Goal: Task Accomplishment & Management: Use online tool/utility

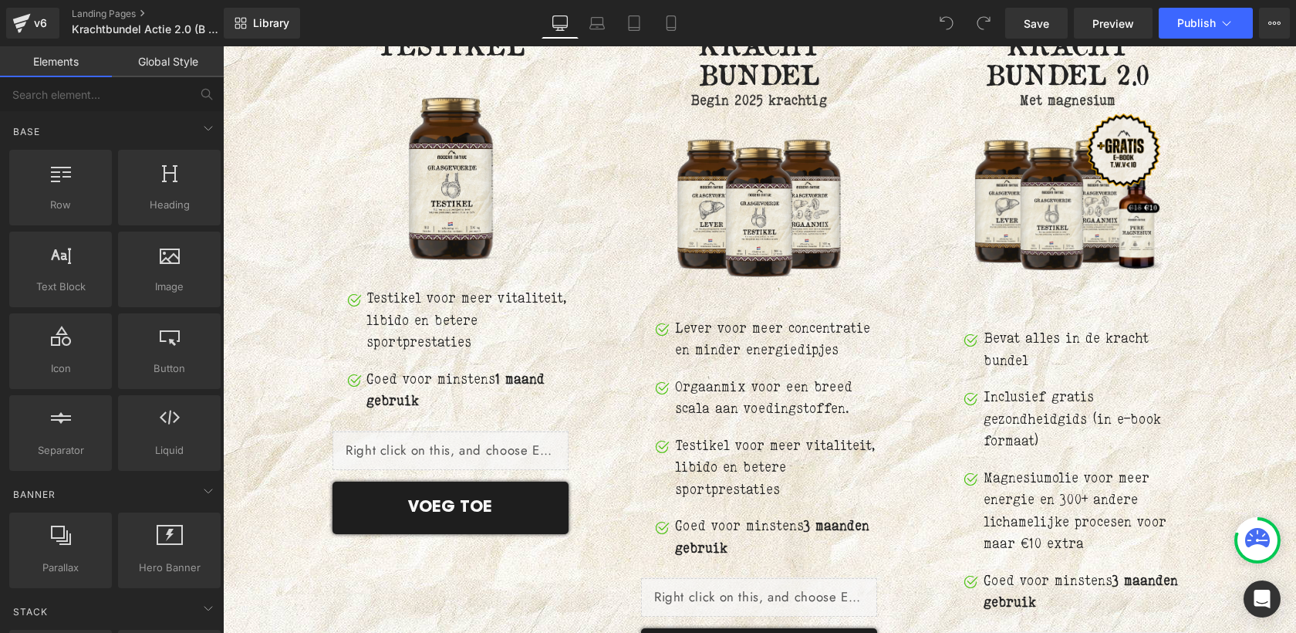
scroll to position [7394, 0]
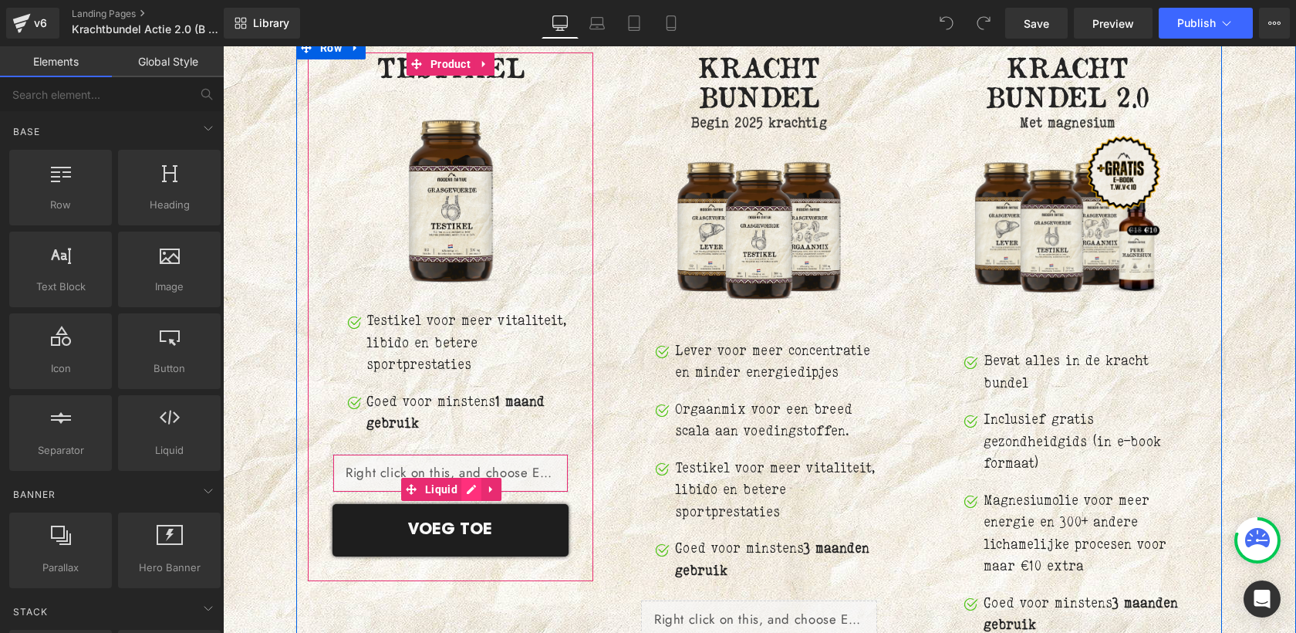
click at [471, 454] on div "Liquid" at bounding box center [451, 473] width 236 height 39
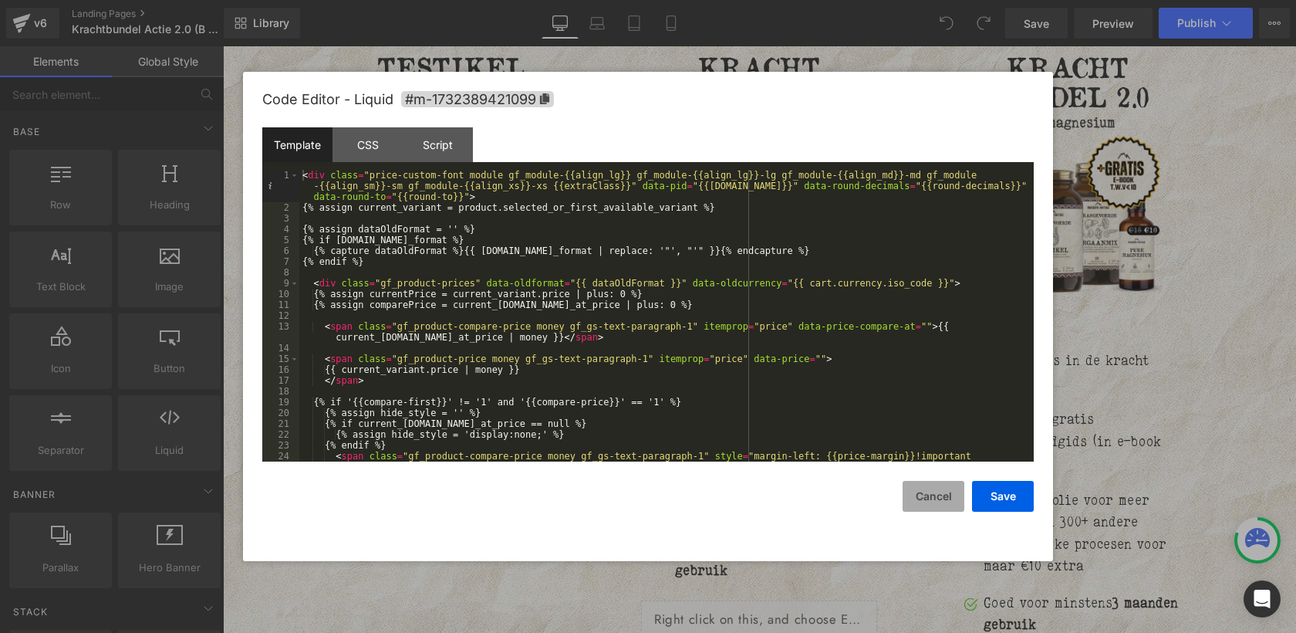
click at [936, 506] on button "Cancel" at bounding box center [934, 496] width 62 height 31
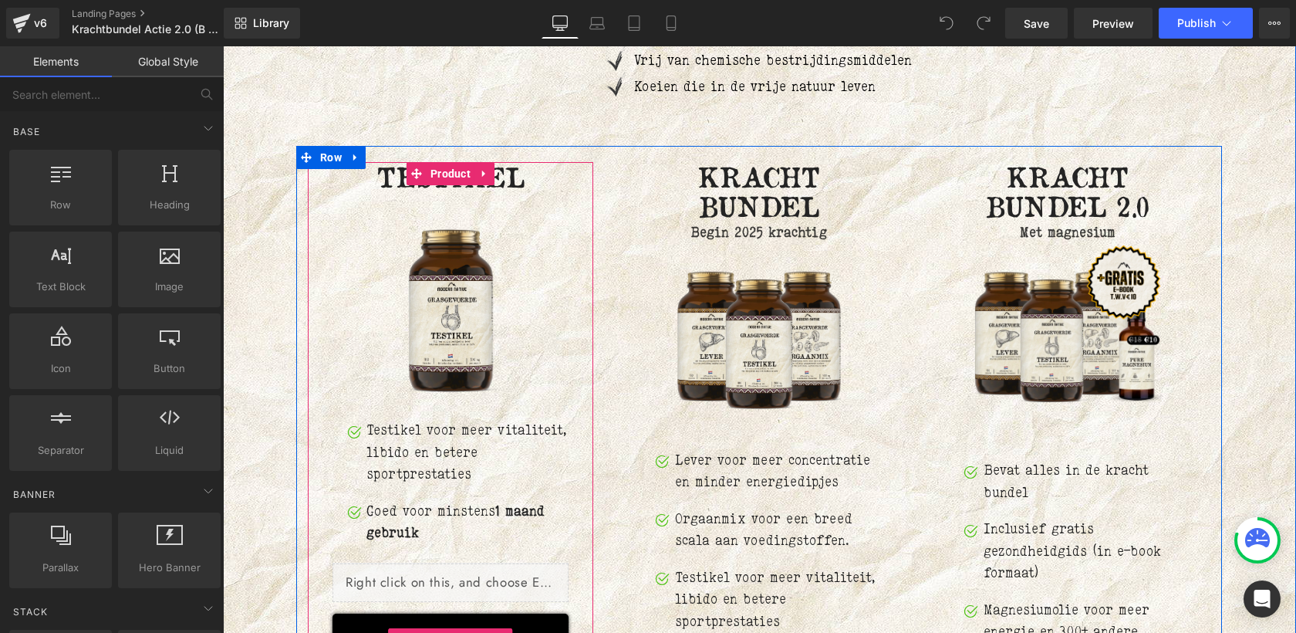
scroll to position [7283, 0]
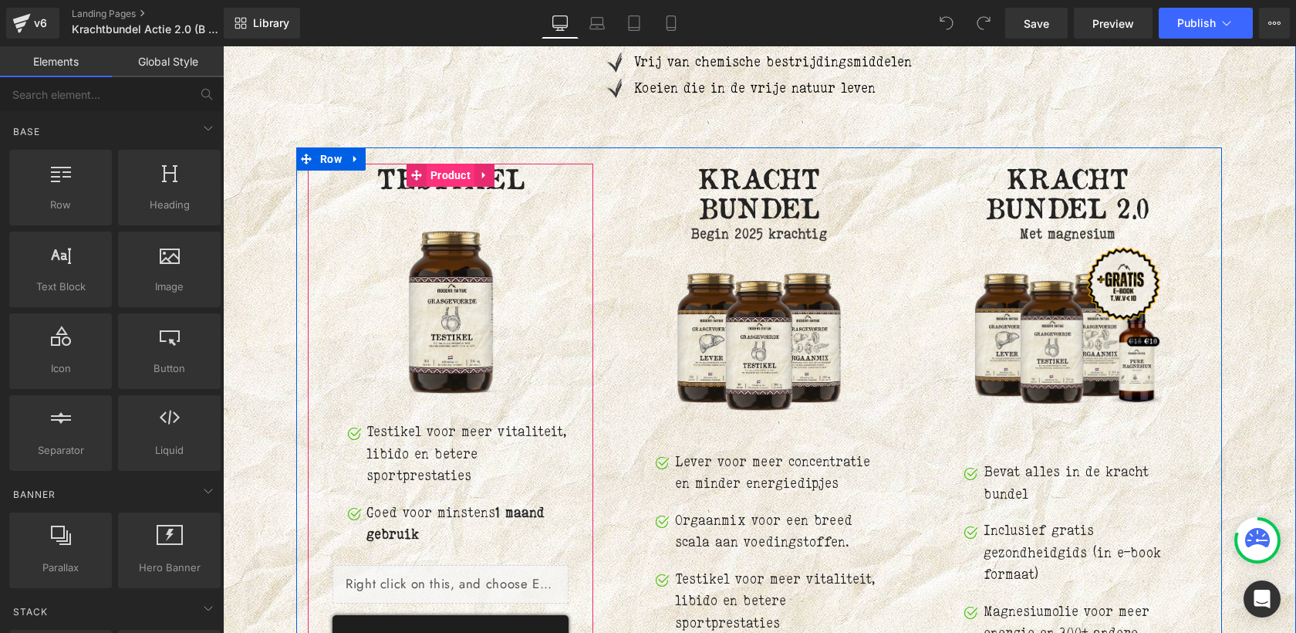
click at [437, 164] on span "Product" at bounding box center [451, 175] width 48 height 23
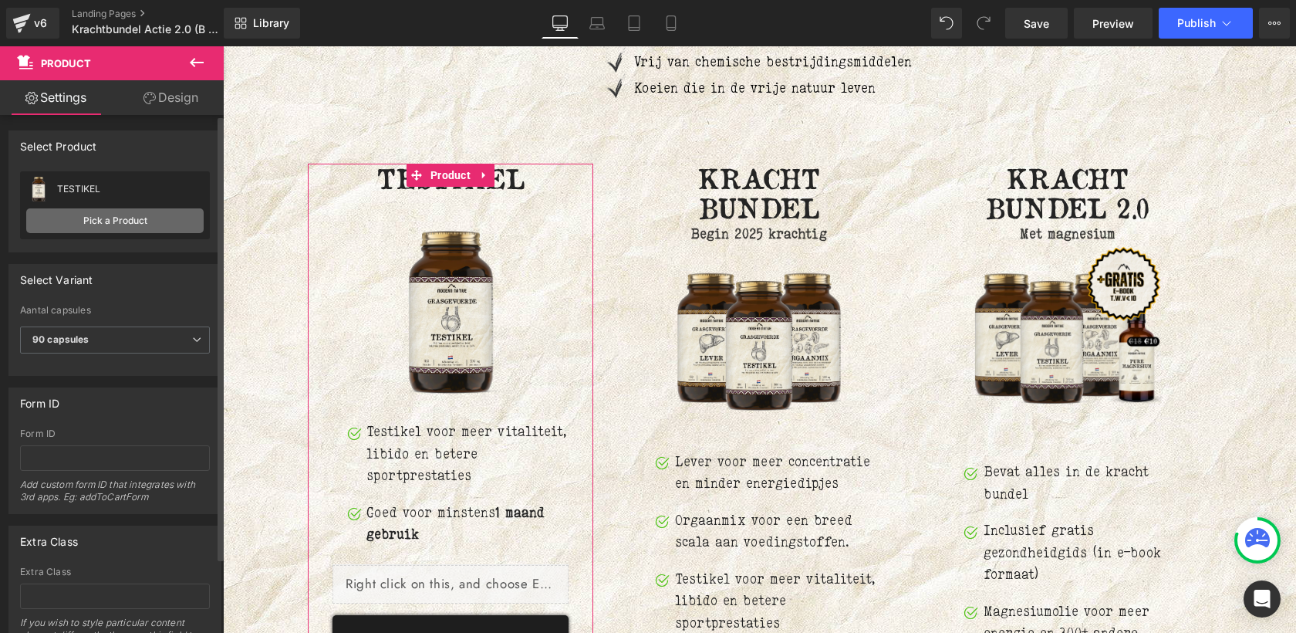
click at [115, 222] on link "Pick a Product" at bounding box center [114, 220] width 177 height 25
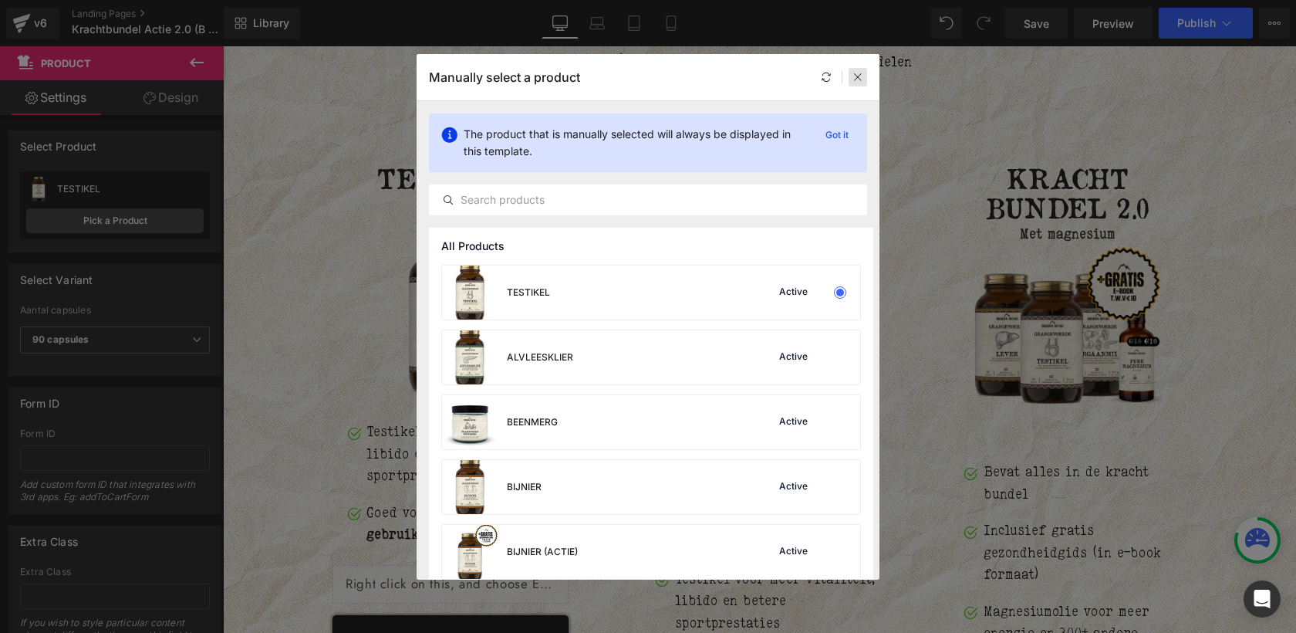
click at [859, 79] on icon at bounding box center [858, 77] width 11 height 11
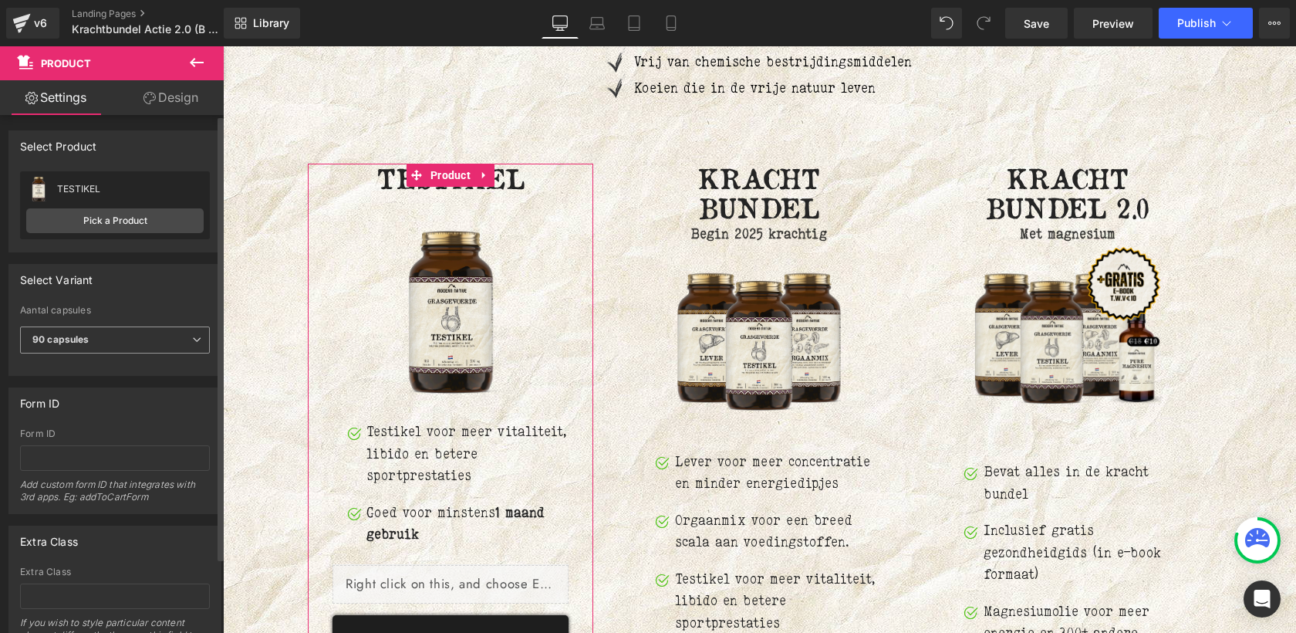
click at [131, 342] on span "90 capsules" at bounding box center [115, 339] width 190 height 27
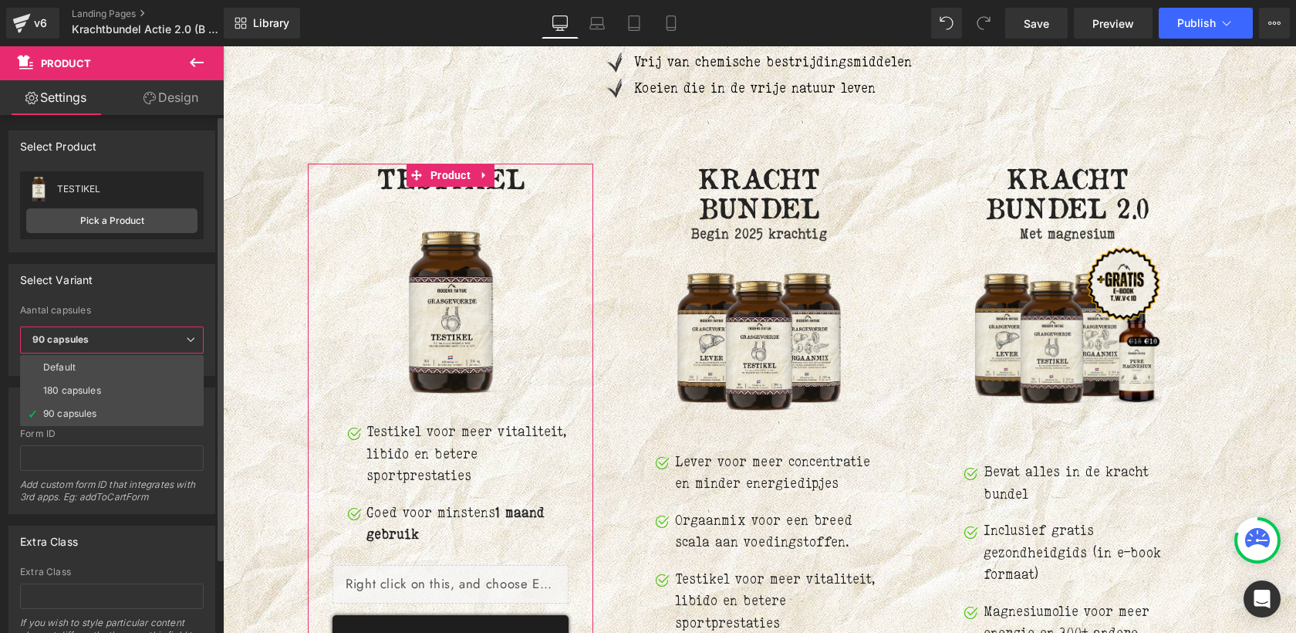
click at [142, 286] on div "Select Variant" at bounding box center [111, 279] width 205 height 29
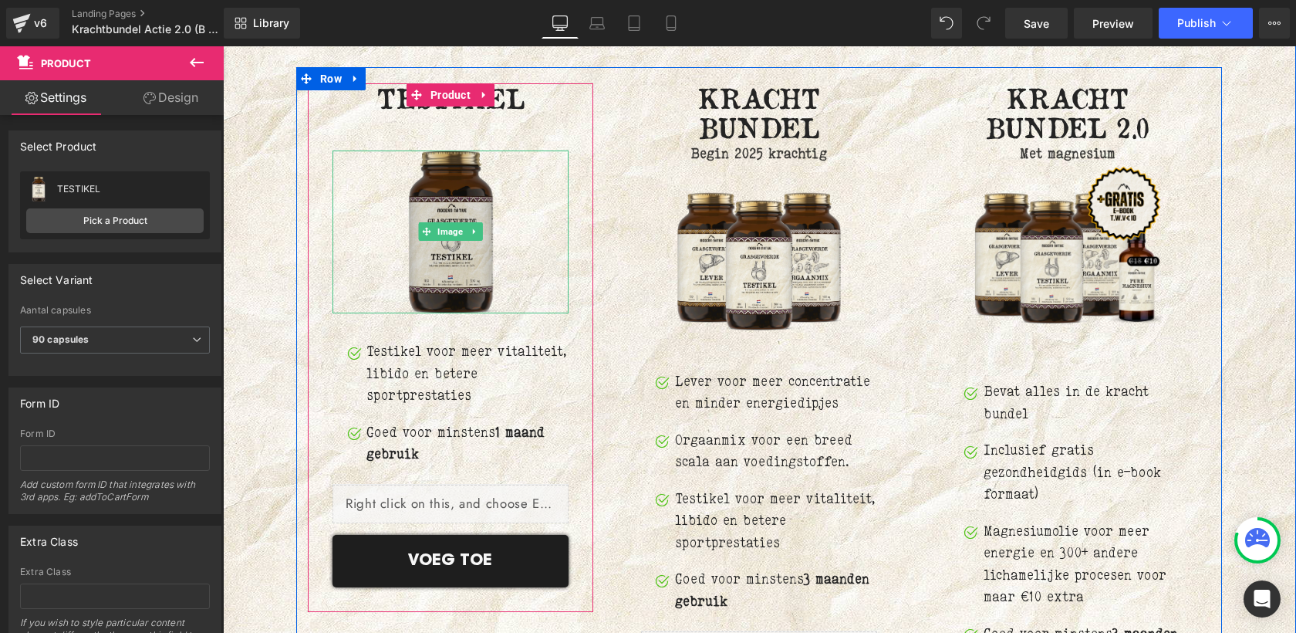
scroll to position [7366, 0]
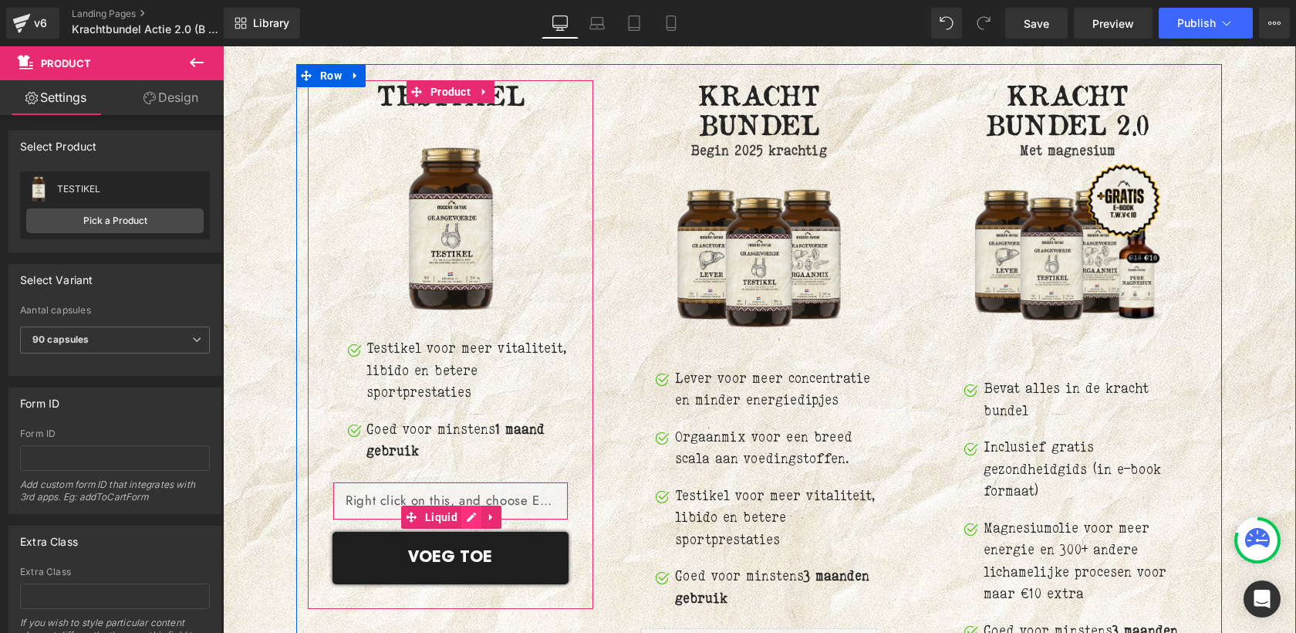
click at [469, 483] on div "Liquid" at bounding box center [451, 501] width 236 height 39
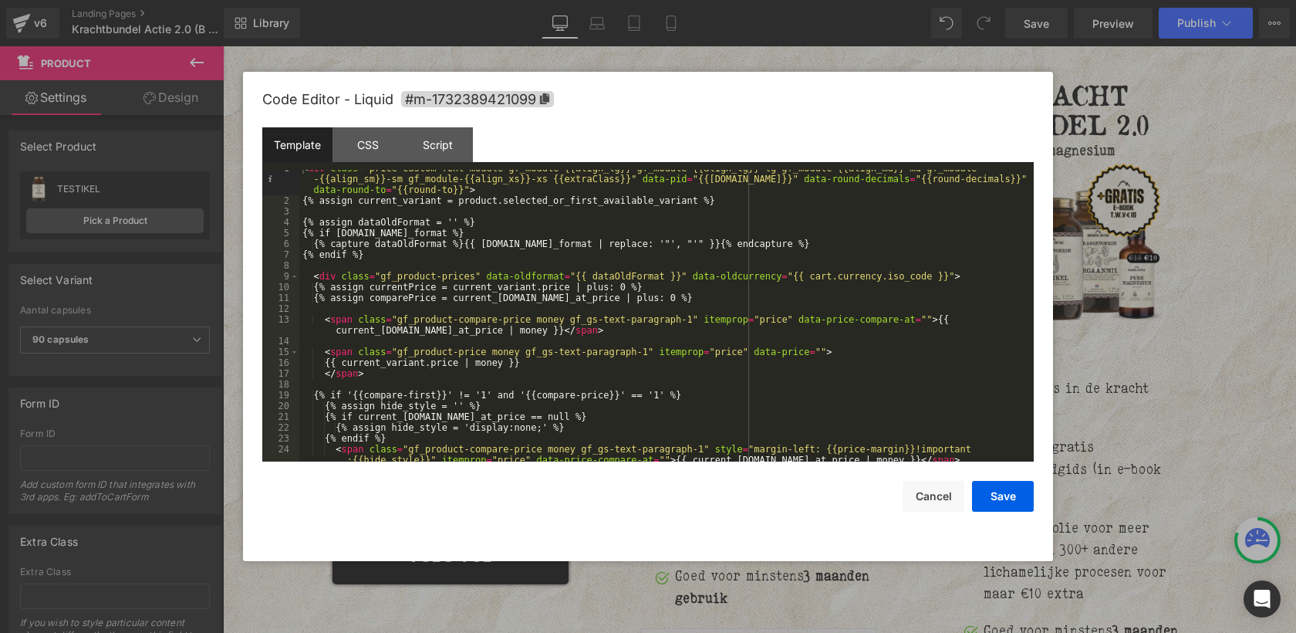
scroll to position [0, 0]
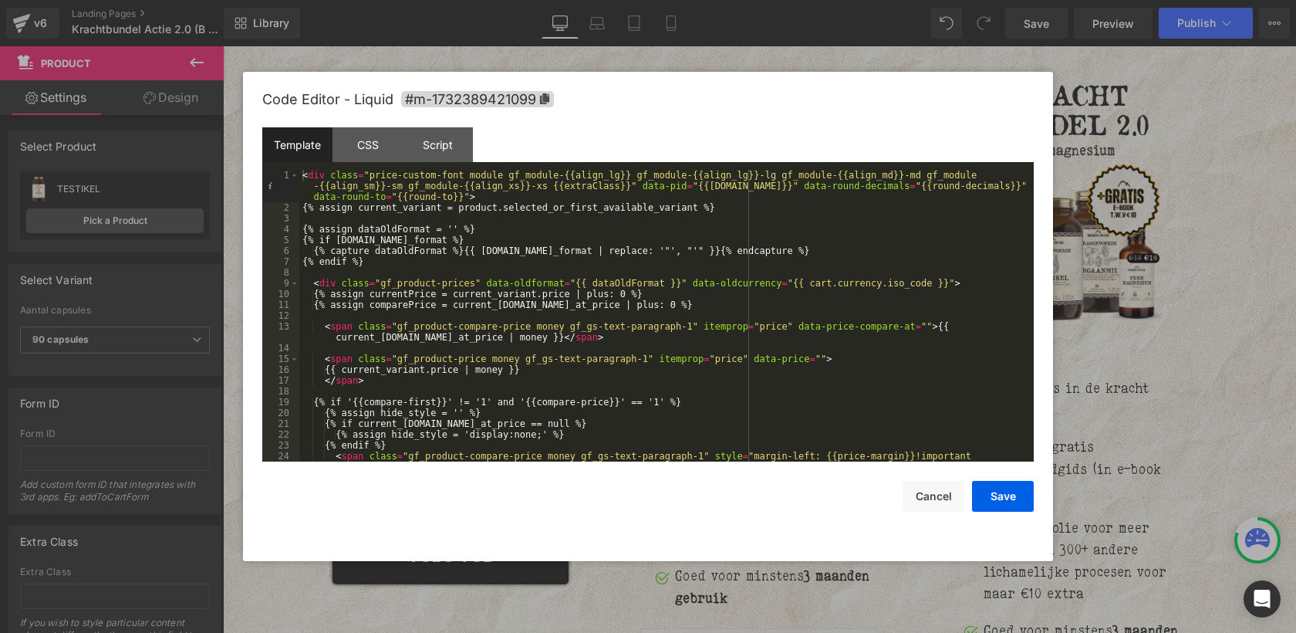
click at [628, 218] on div "< div class = "price-custom-font module gf_module-{{align_lg}} gf_module-{{alig…" at bounding box center [663, 343] width 728 height 346
click at [988, 495] on button "Save" at bounding box center [1003, 496] width 62 height 31
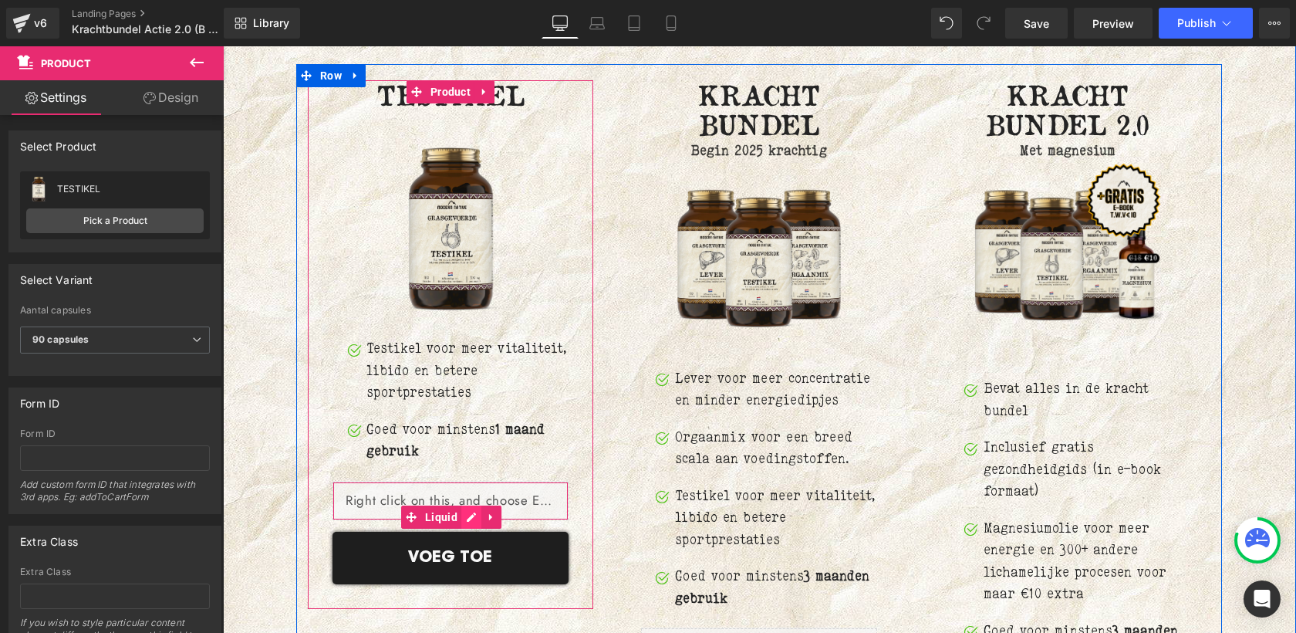
click at [465, 486] on div "Liquid" at bounding box center [451, 501] width 236 height 39
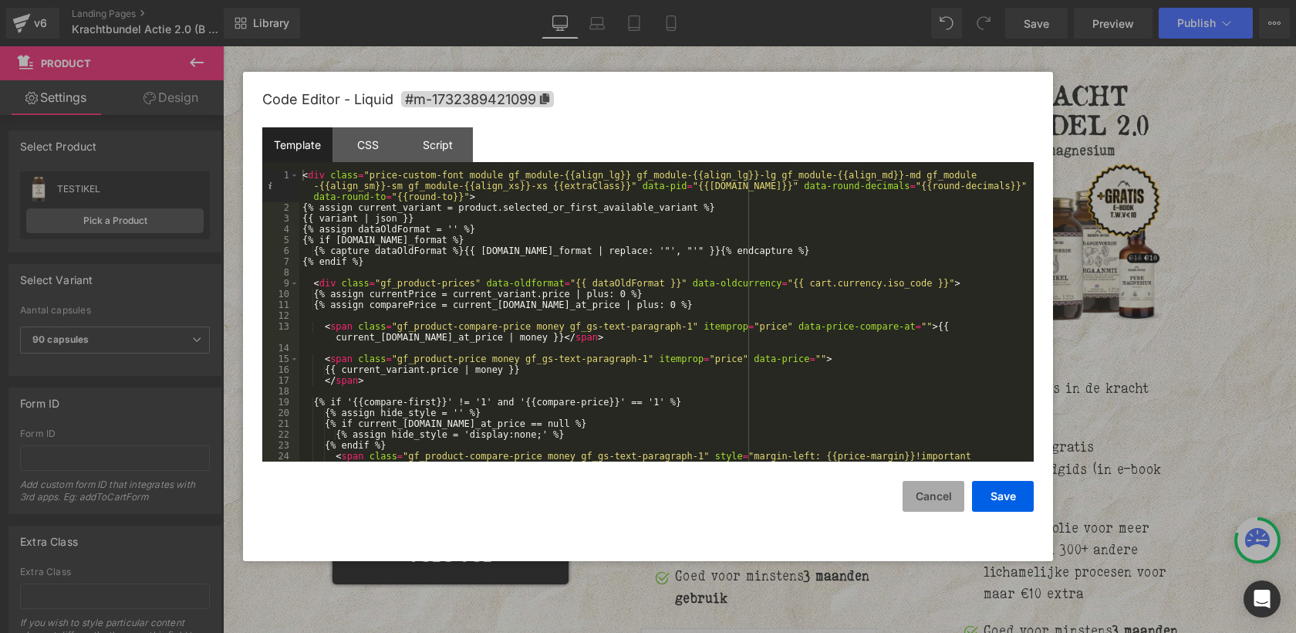
click at [941, 501] on button "Cancel" at bounding box center [934, 496] width 62 height 31
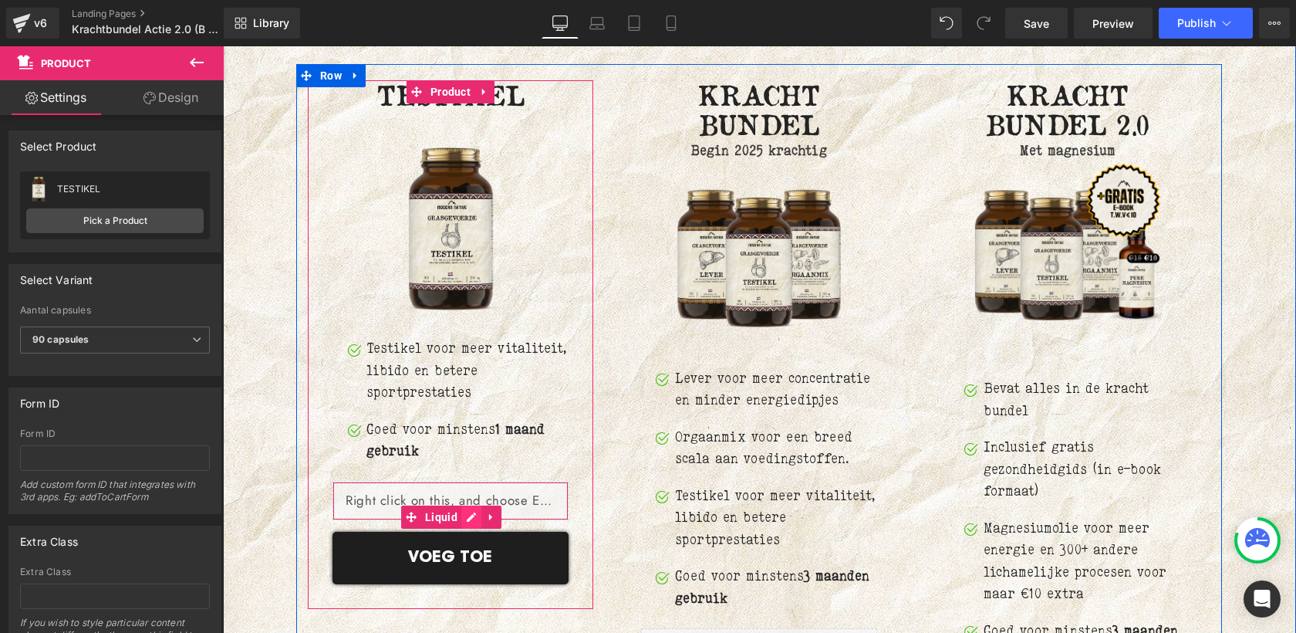
click at [468, 484] on div "Liquid" at bounding box center [451, 501] width 236 height 39
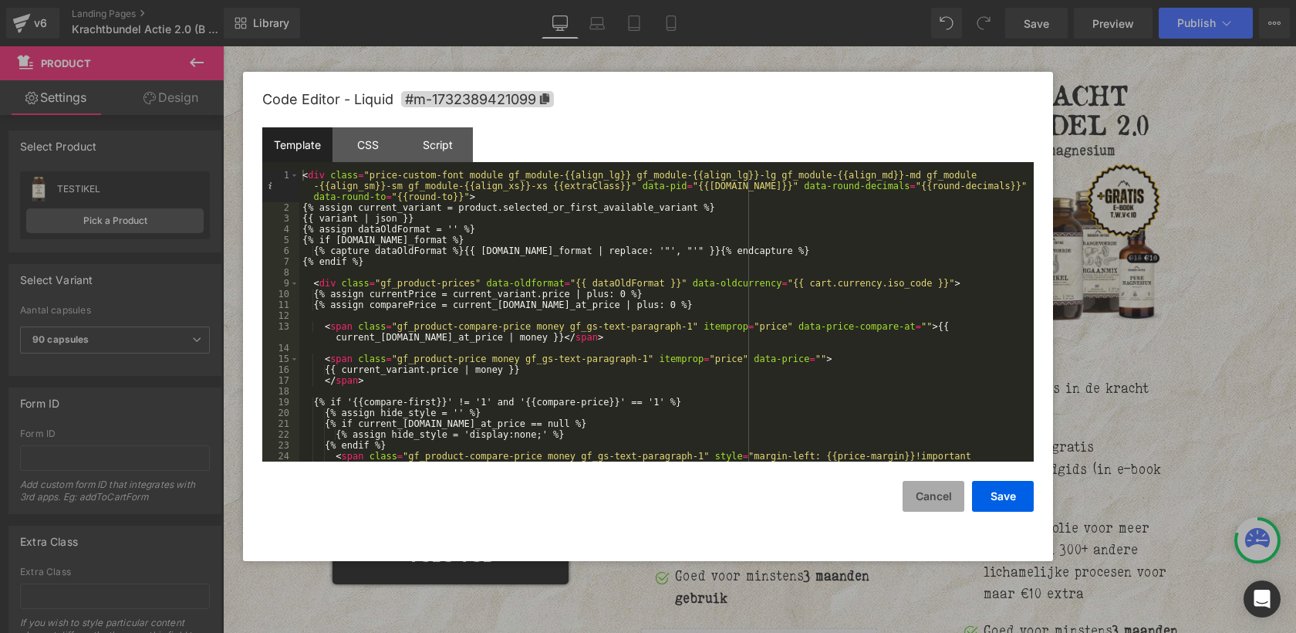
click at [927, 490] on button "Cancel" at bounding box center [934, 496] width 62 height 31
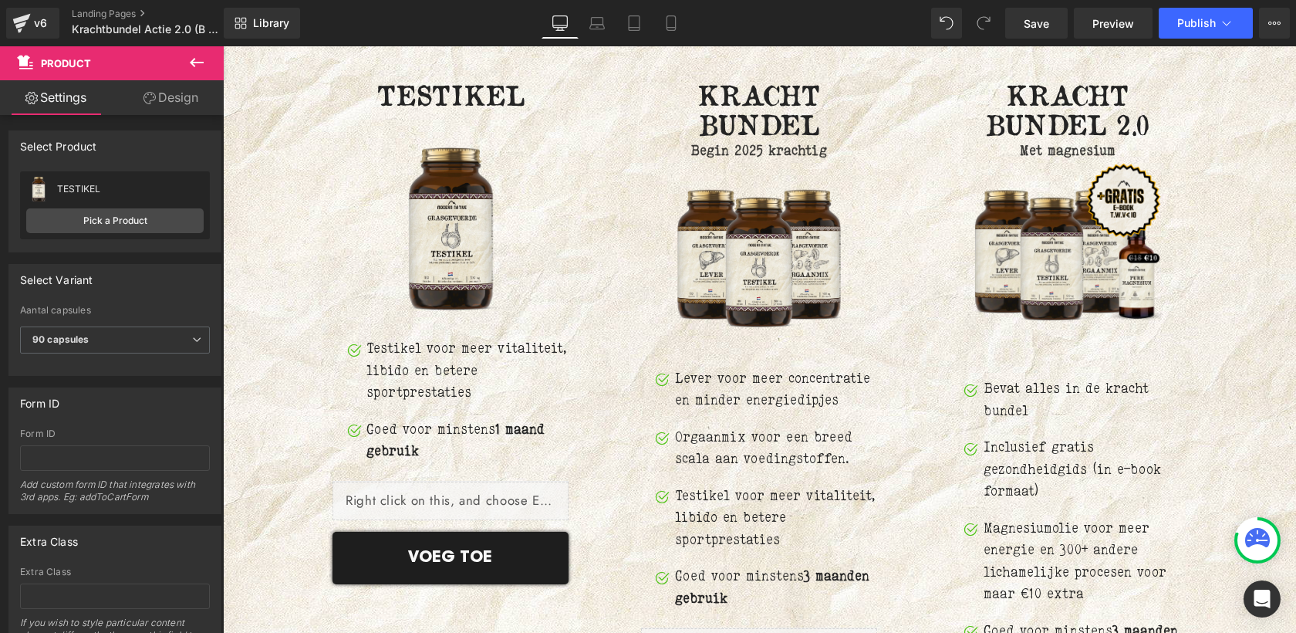
click at [195, 58] on icon at bounding box center [197, 62] width 19 height 19
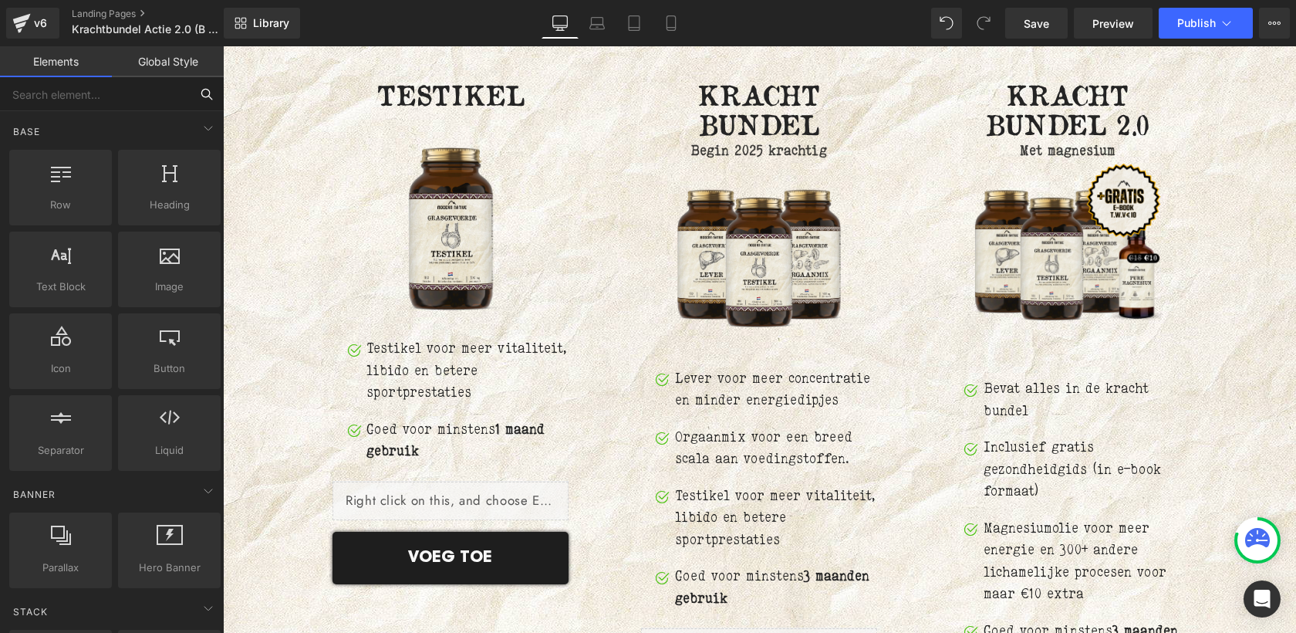
click at [110, 101] on input "text" at bounding box center [95, 94] width 190 height 34
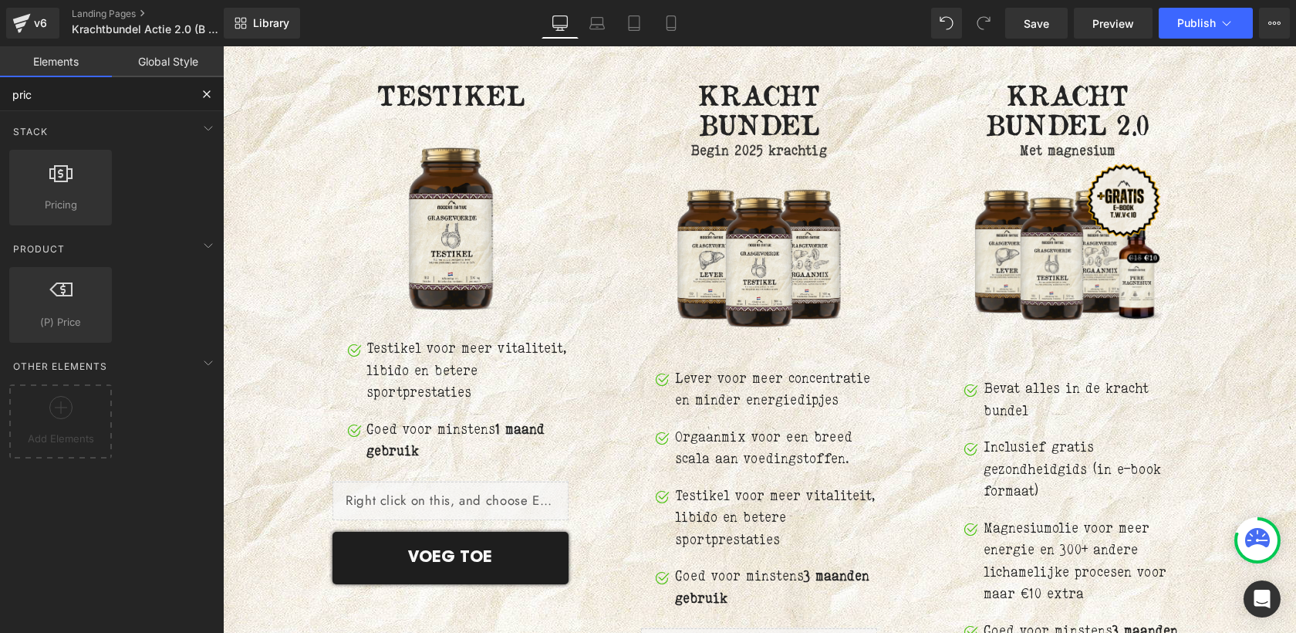
type input "price"
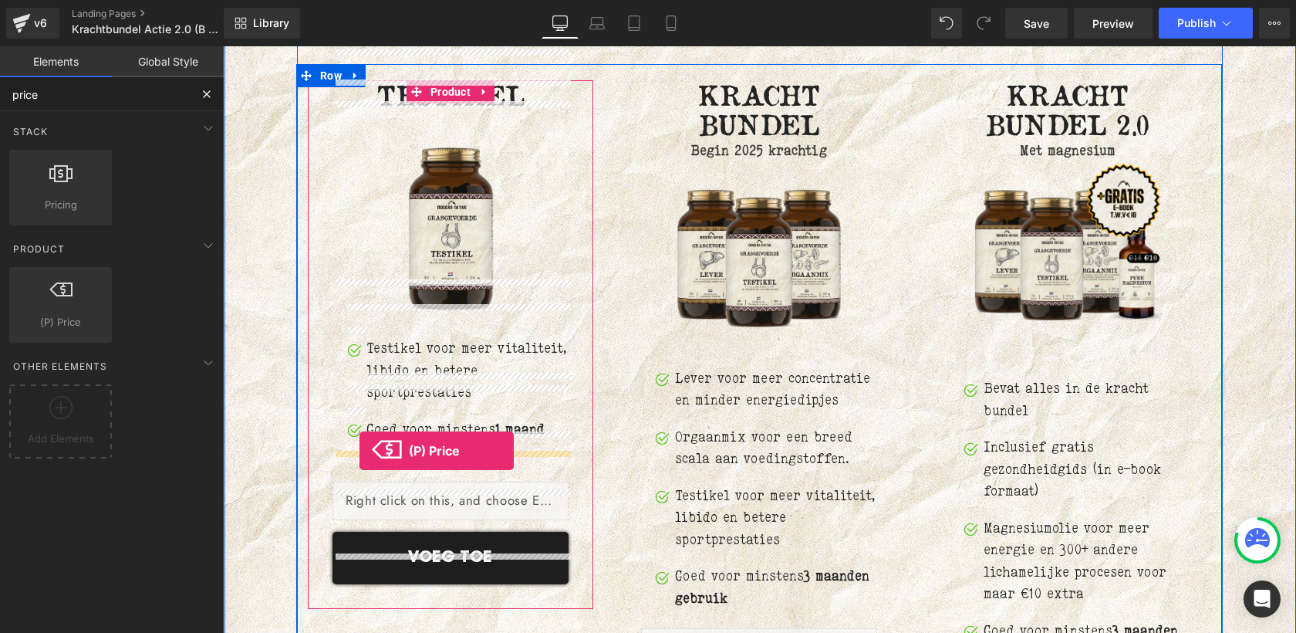
drag, startPoint x: 269, startPoint y: 336, endPoint x: 360, endPoint y: 451, distance: 146.7
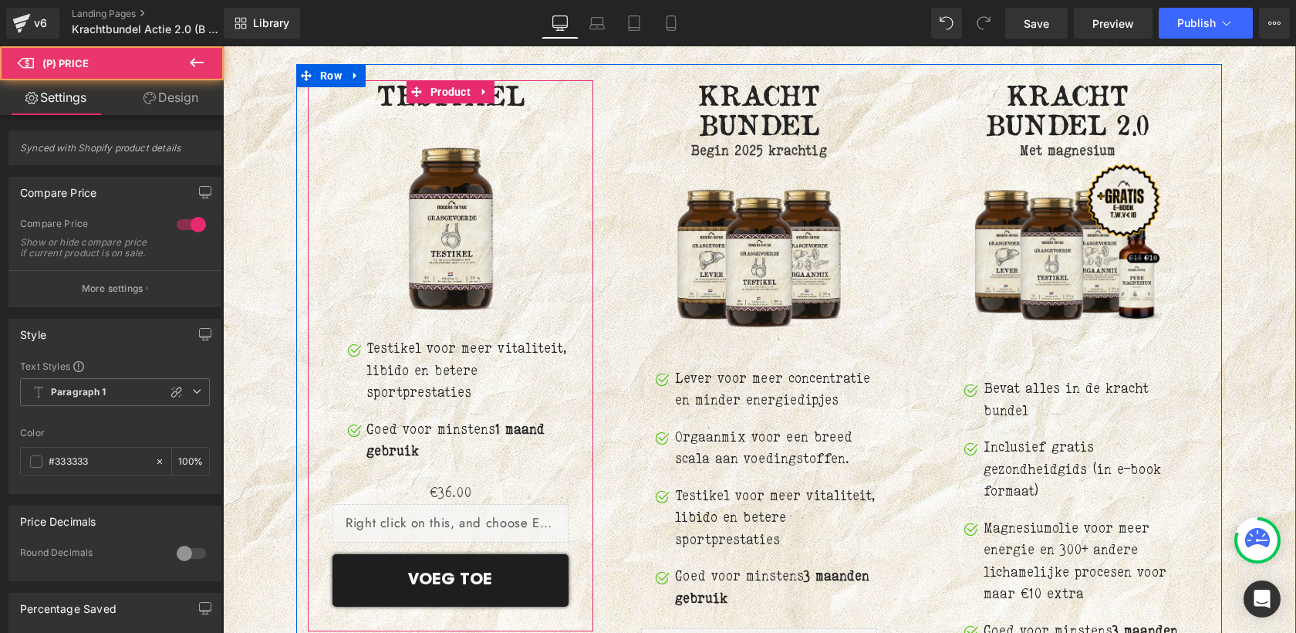
scroll to position [6970, 0]
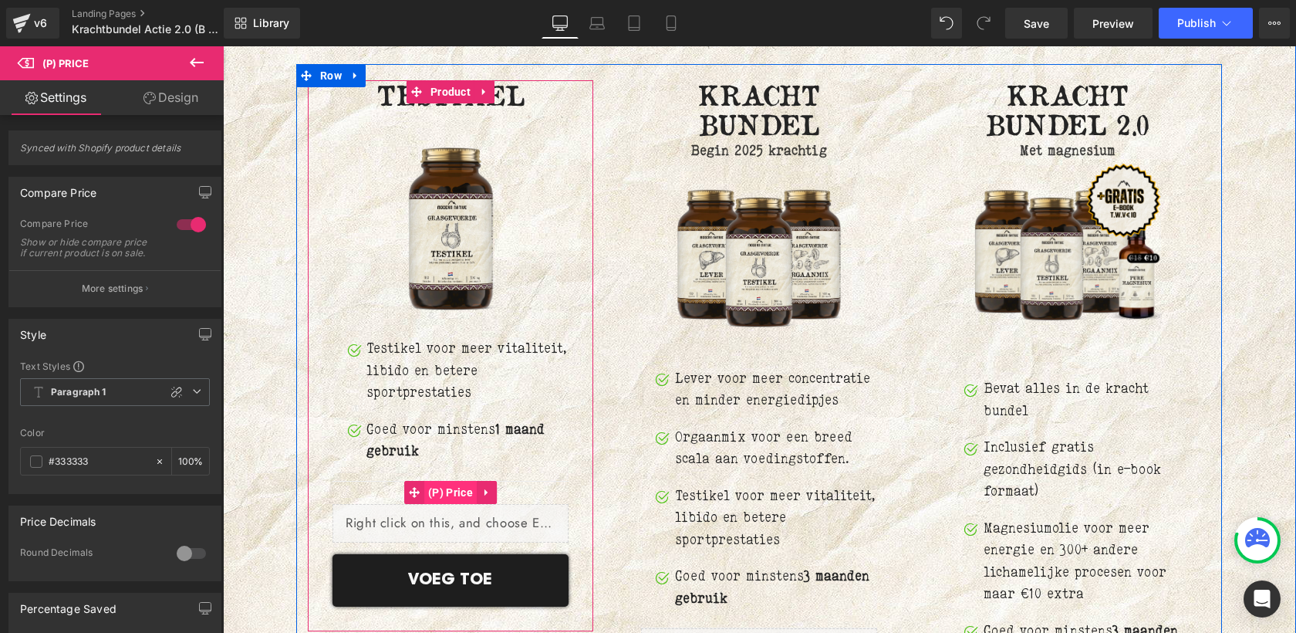
click at [455, 481] on span "(P) Price" at bounding box center [450, 492] width 52 height 23
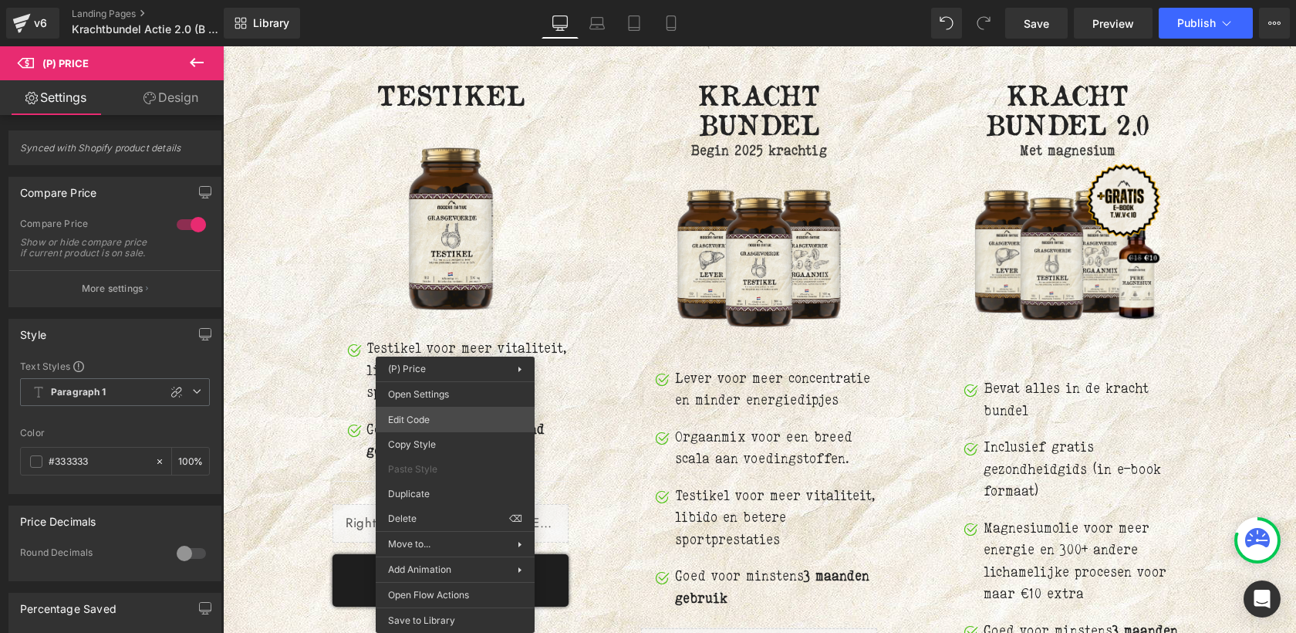
click at [427, 0] on div "(P) Price You are previewing how the will restyle your page. You can not edit E…" at bounding box center [648, 0] width 1296 height 0
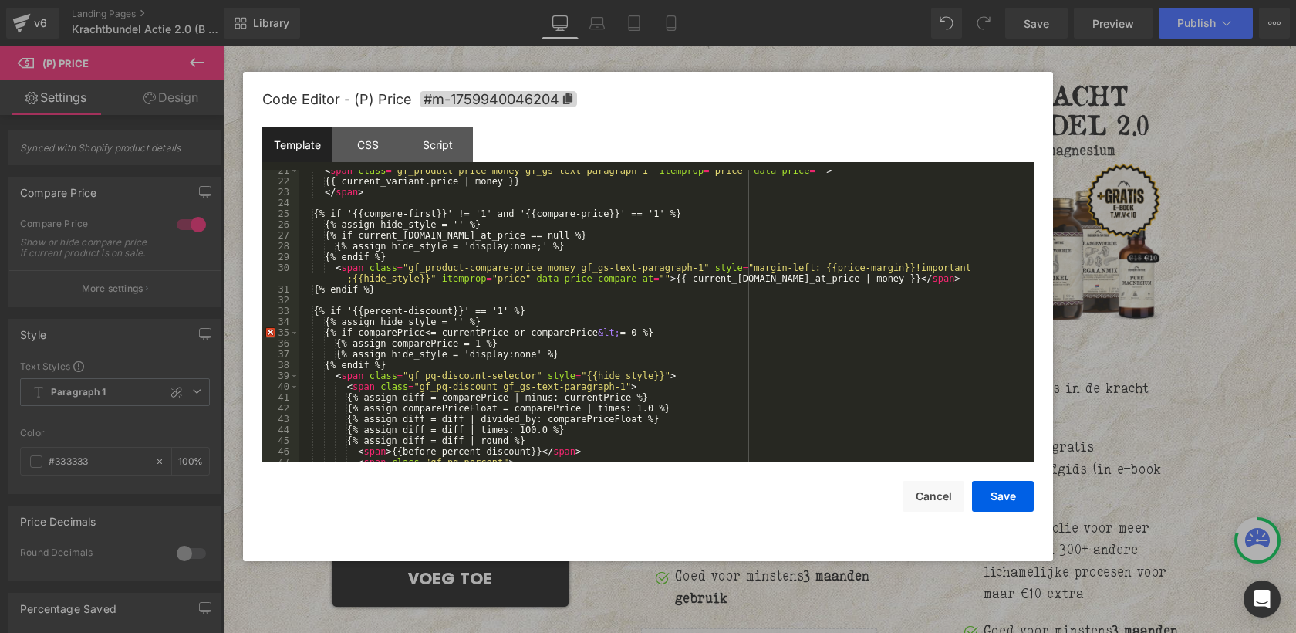
scroll to position [346, 0]
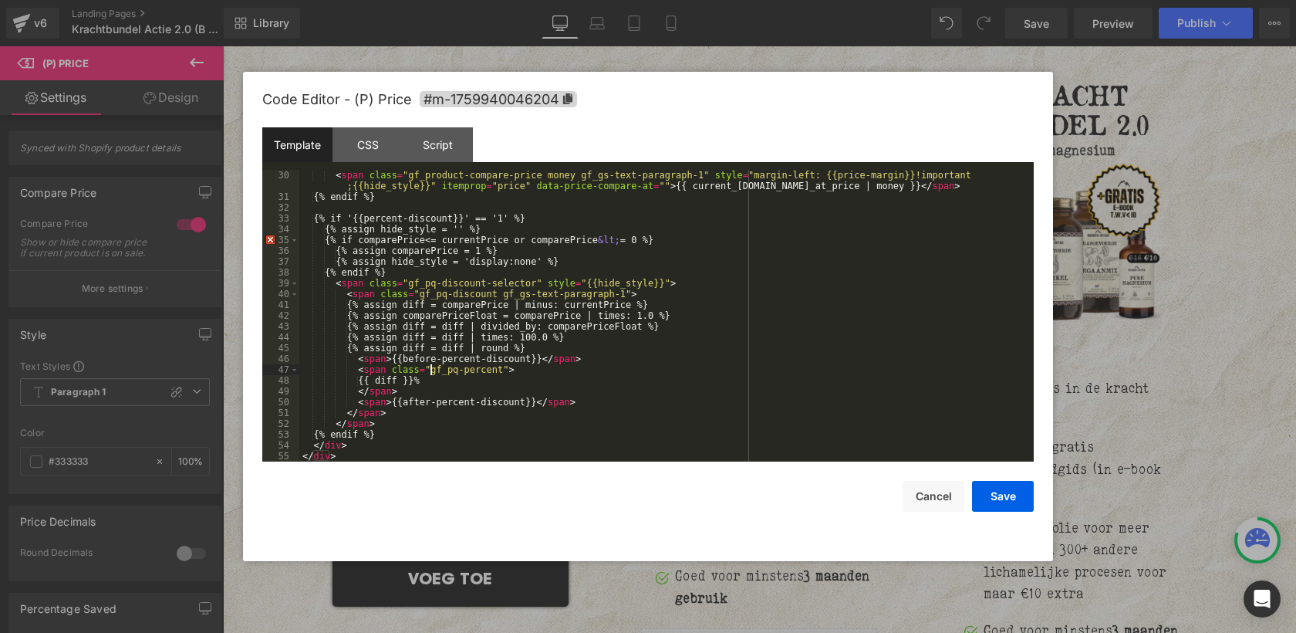
click at [431, 370] on div "< span class = "gf_product-compare-price money gf_gs-text-paragraph-1" style = …" at bounding box center [663, 332] width 728 height 324
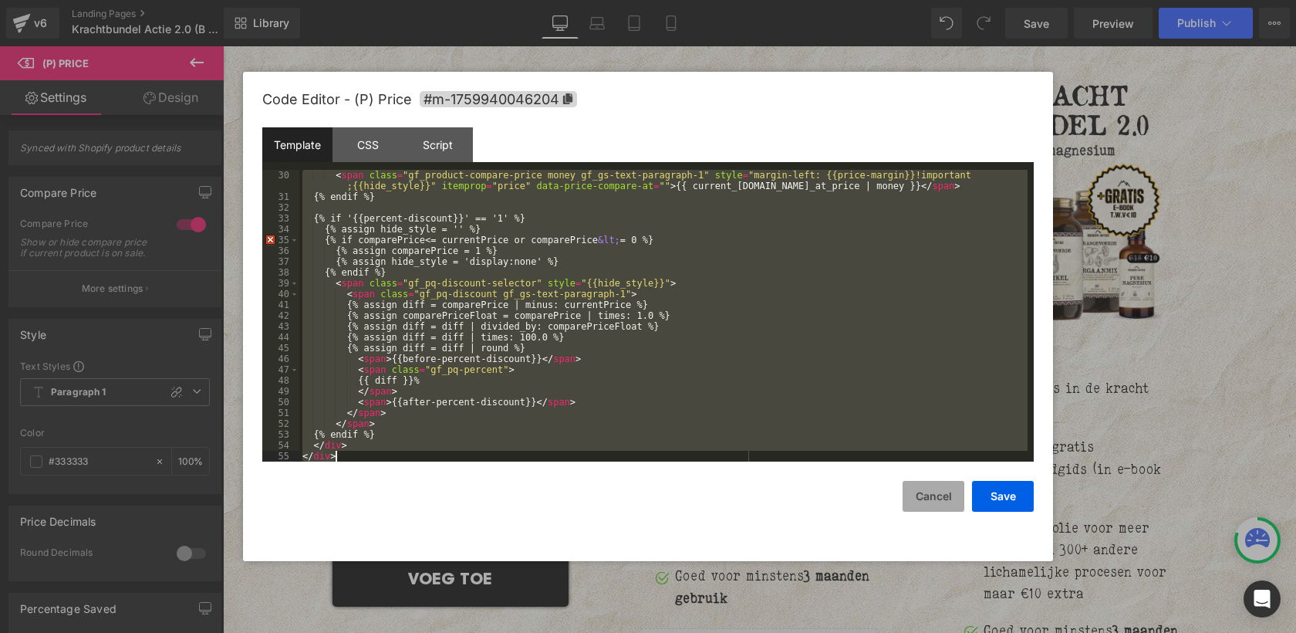
click at [923, 495] on button "Cancel" at bounding box center [934, 496] width 62 height 31
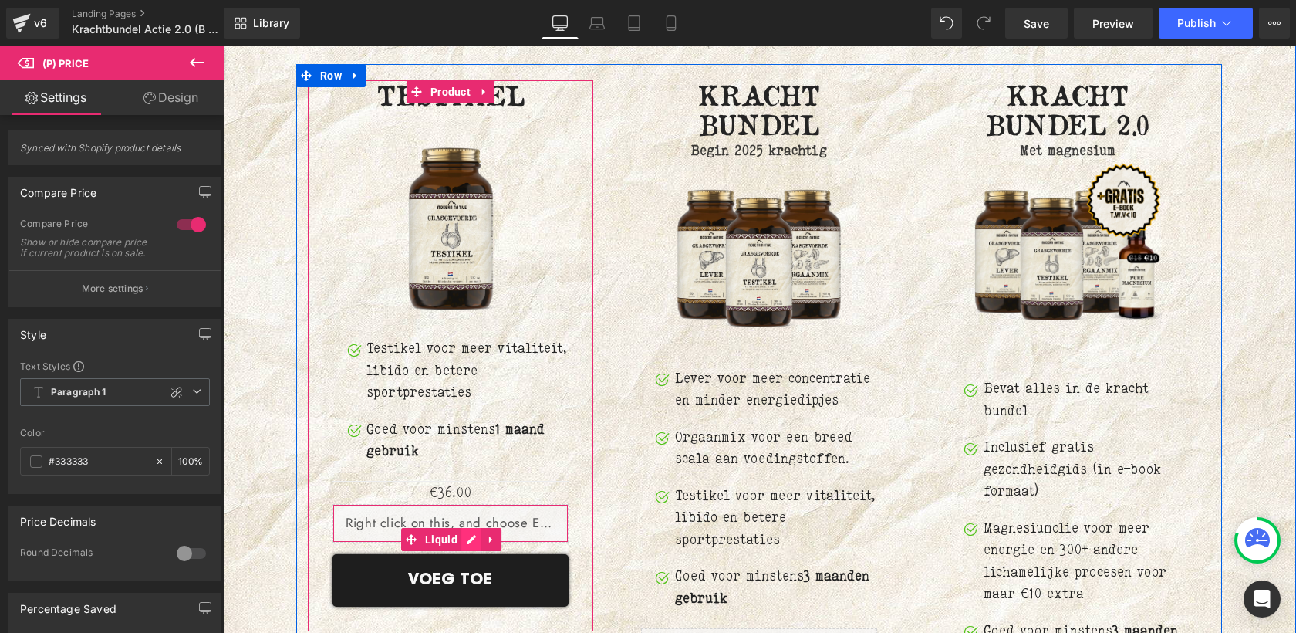
click at [471, 504] on div "Liquid" at bounding box center [451, 523] width 236 height 39
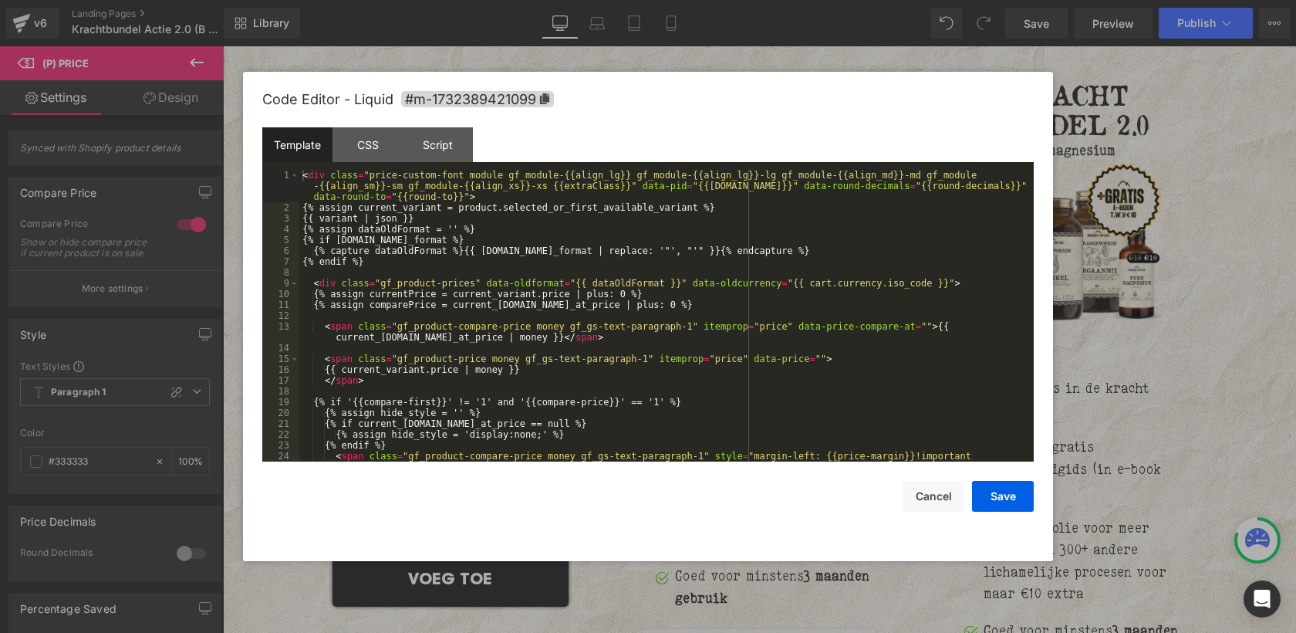
click at [468, 370] on div "< div class = "price-custom-font module gf_module-{{align_lg}} gf_module-{{alig…" at bounding box center [663, 343] width 728 height 346
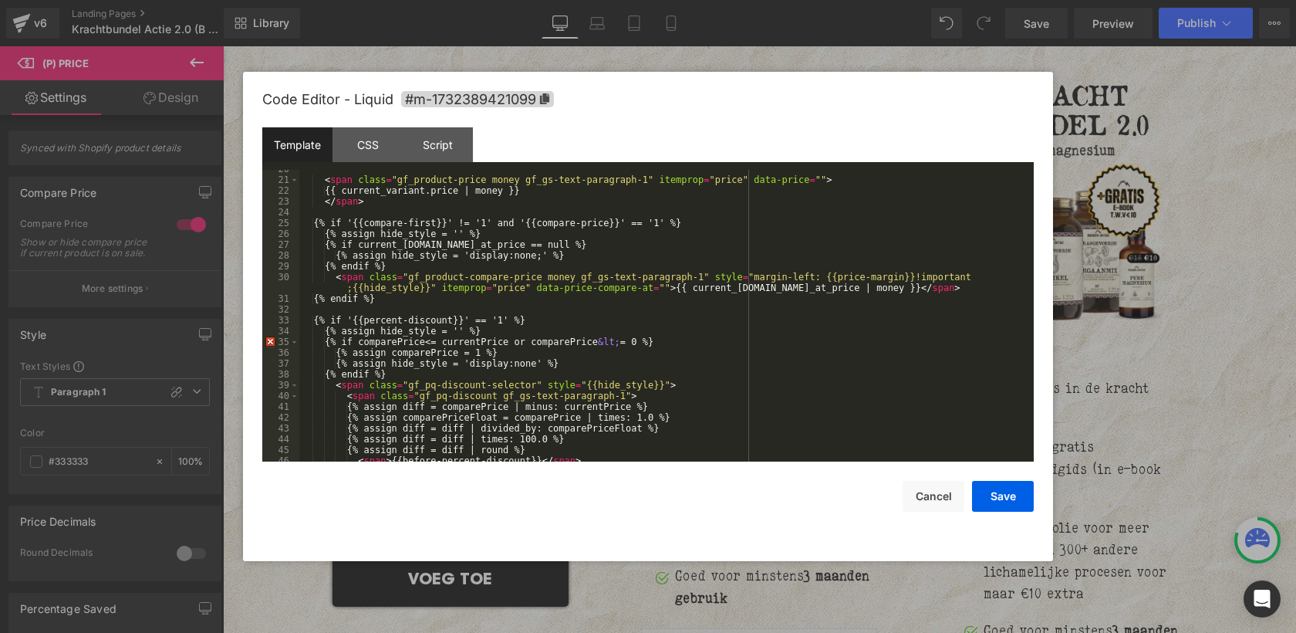
scroll to position [0, 0]
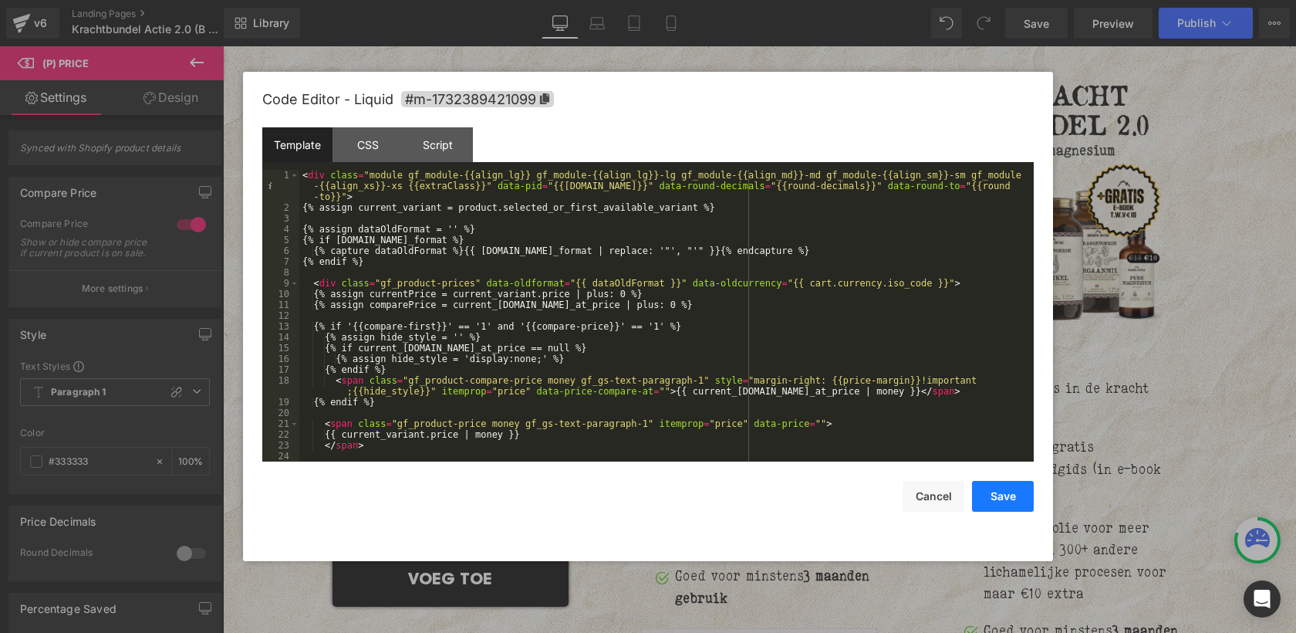
click at [1008, 502] on button "Save" at bounding box center [1003, 496] width 62 height 31
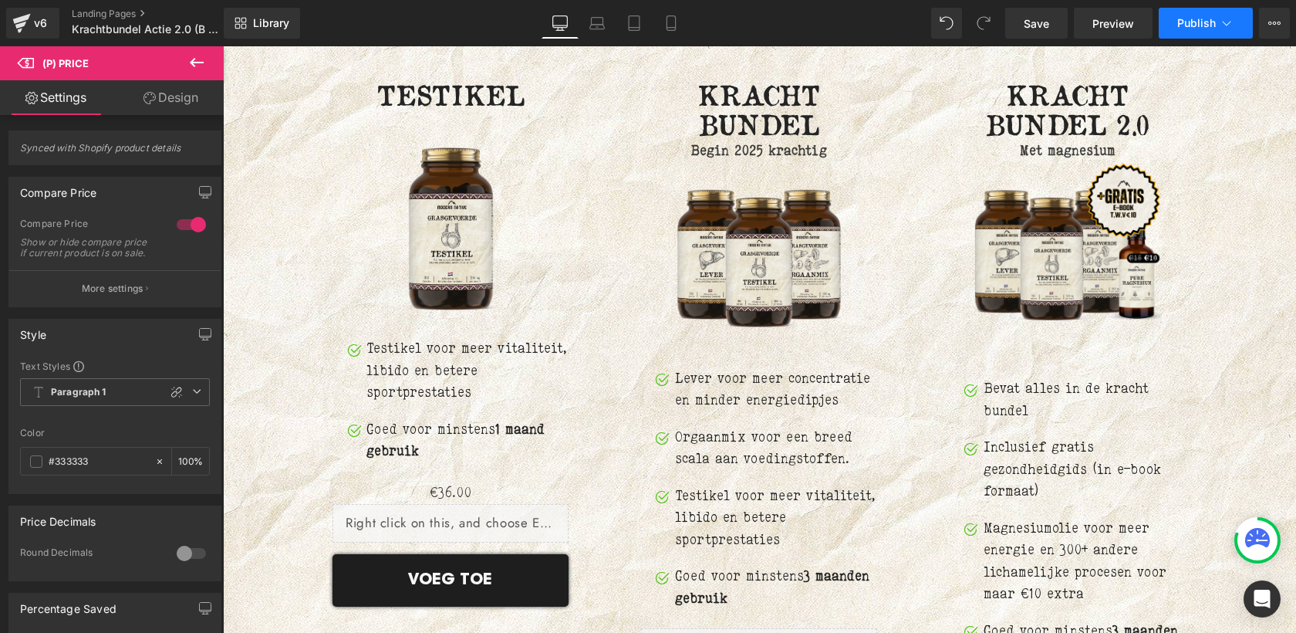
click at [1198, 31] on button "Publish" at bounding box center [1206, 23] width 94 height 31
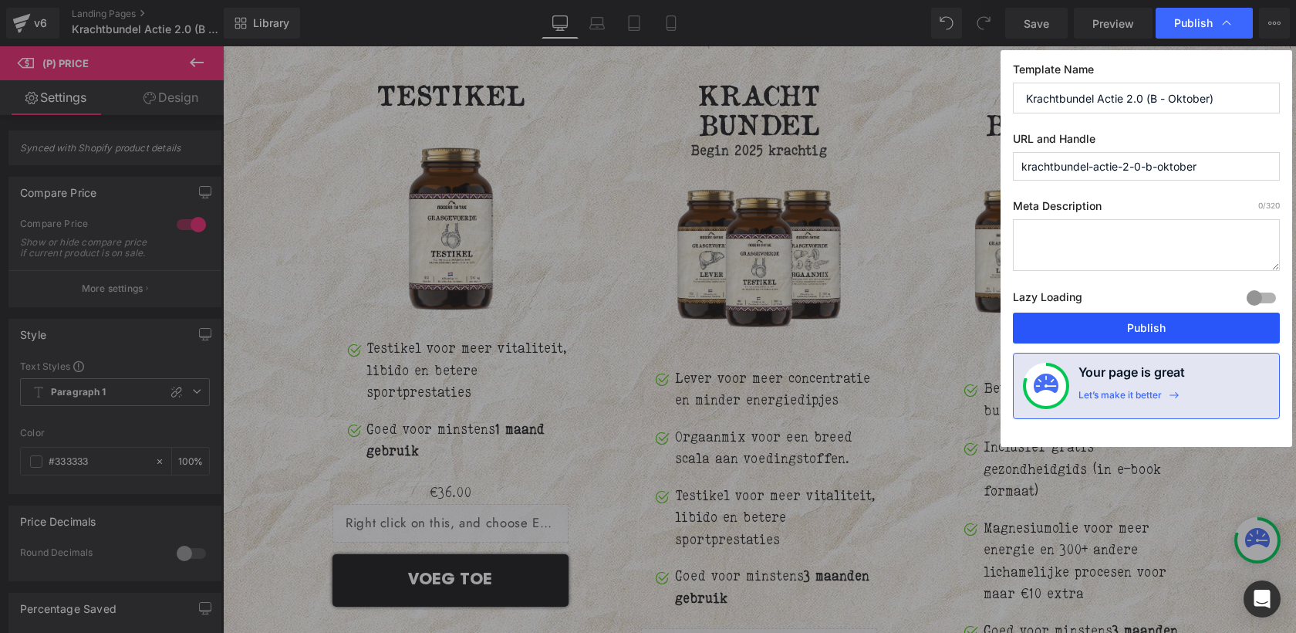
click at [1131, 318] on button "Publish" at bounding box center [1146, 328] width 267 height 31
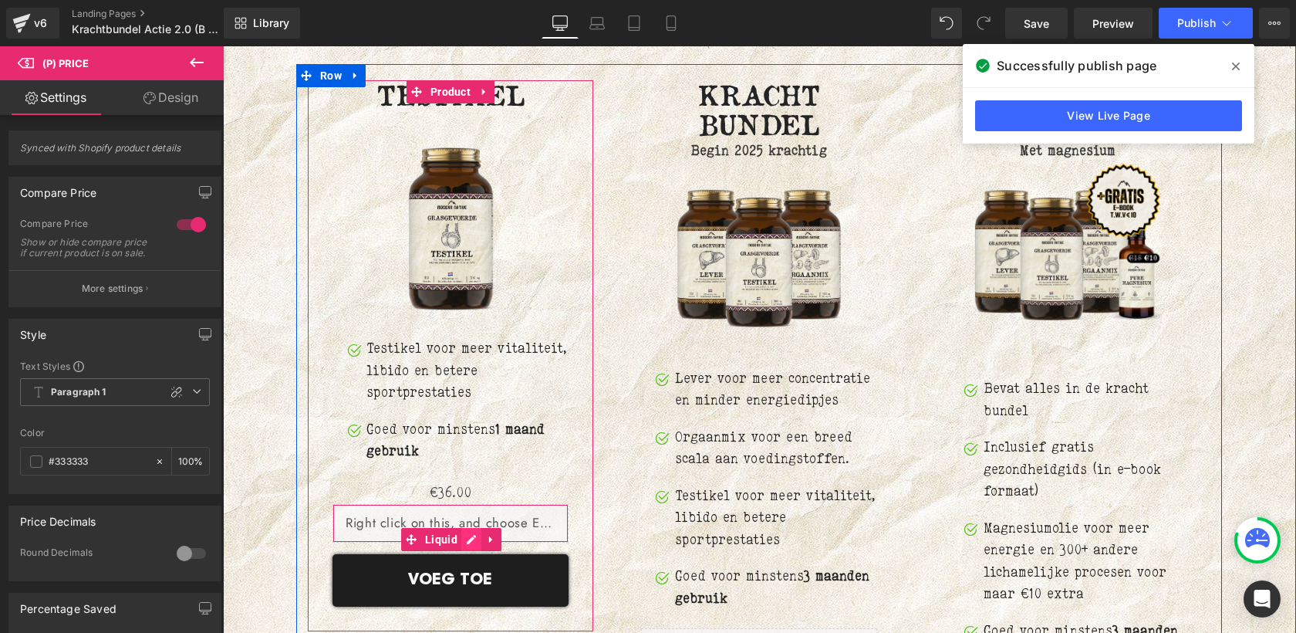
click at [469, 508] on div "Liquid" at bounding box center [451, 523] width 236 height 39
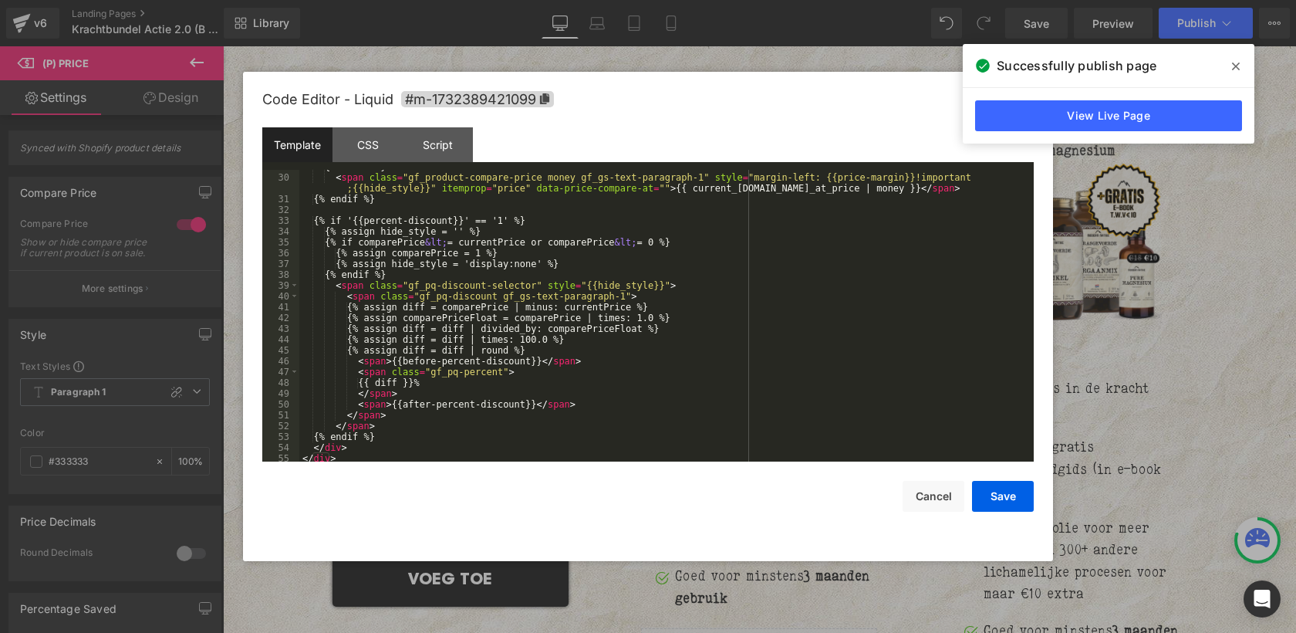
scroll to position [346, 0]
click at [921, 498] on button "Cancel" at bounding box center [934, 496] width 62 height 31
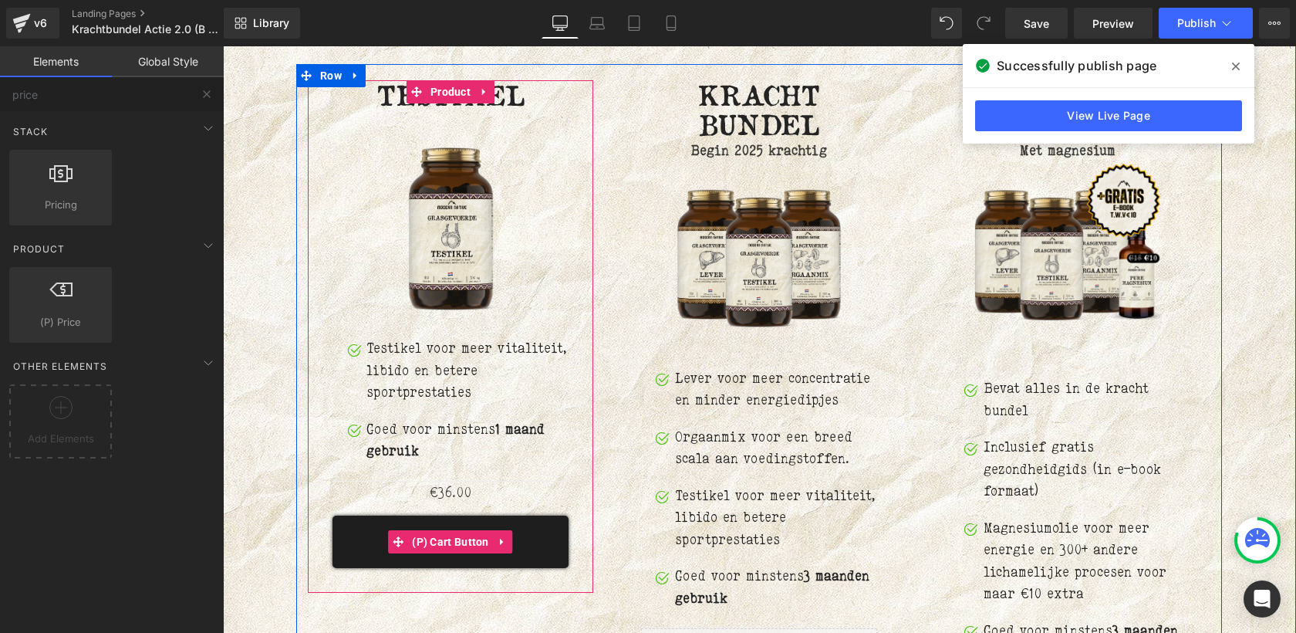
scroll to position [6970, 0]
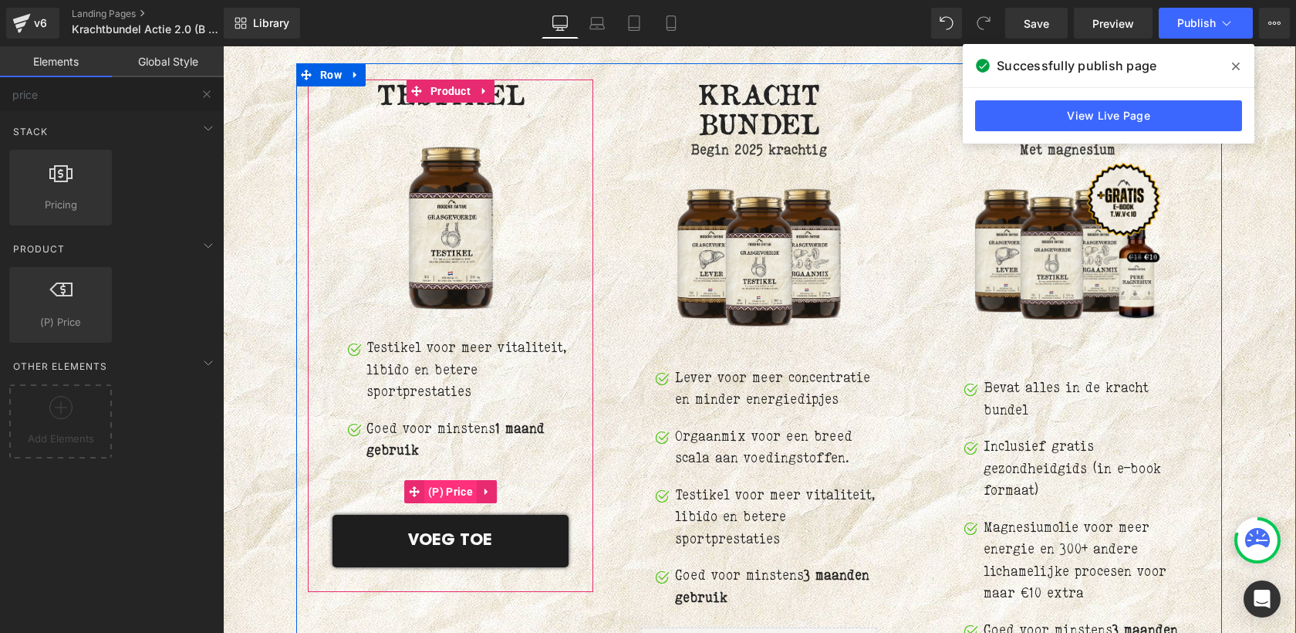
click at [457, 480] on span "(P) Price" at bounding box center [450, 491] width 52 height 23
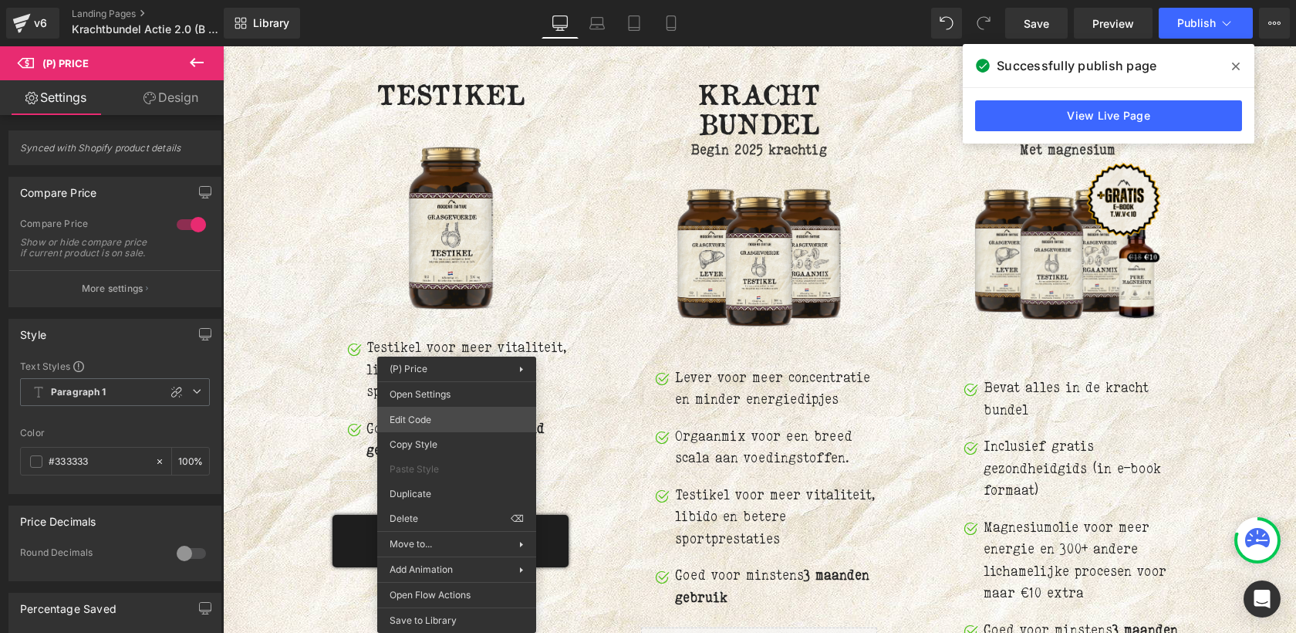
click at [430, 0] on div "(P) Price You are previewing how the will restyle your page. You can not edit E…" at bounding box center [648, 0] width 1296 height 0
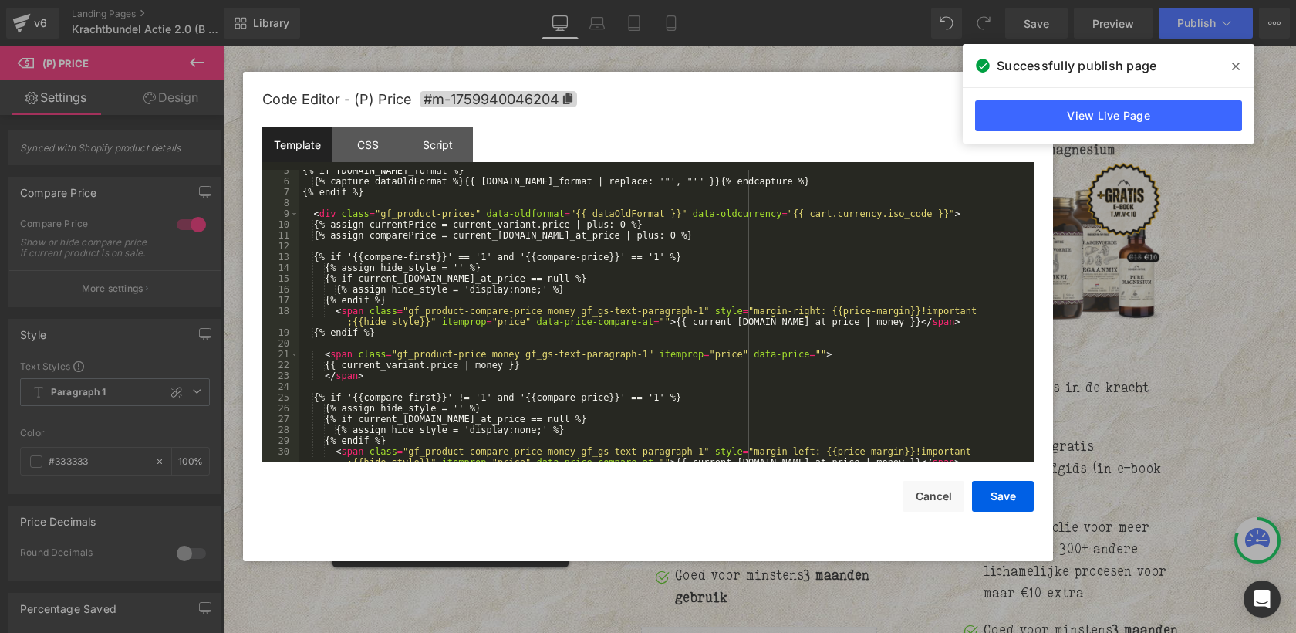
scroll to position [70, 0]
click at [517, 366] on div "{% if [DOMAIN_NAME]_format %} {% capture dataOldFormat %}{{ [DOMAIN_NAME]_forma…" at bounding box center [663, 326] width 728 height 324
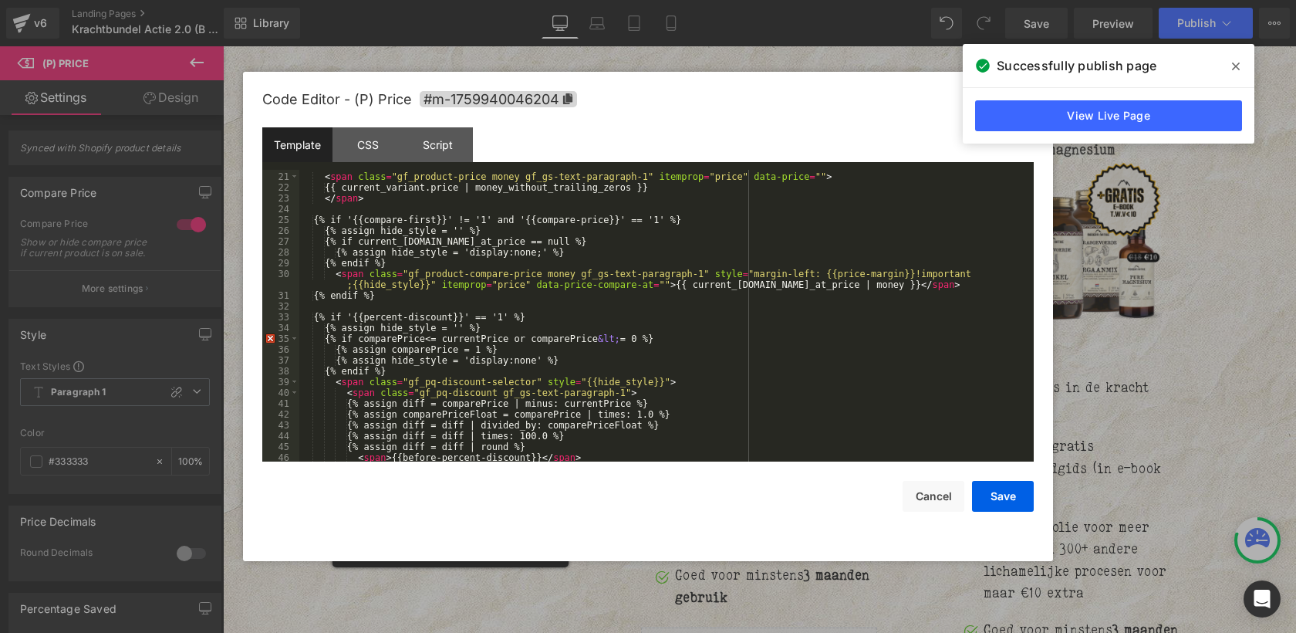
scroll to position [247, 0]
click at [911, 286] on div "< span class = "gf_product-price money gf_gs-text-paragraph-1" itemprop = "pric…" at bounding box center [663, 317] width 728 height 313
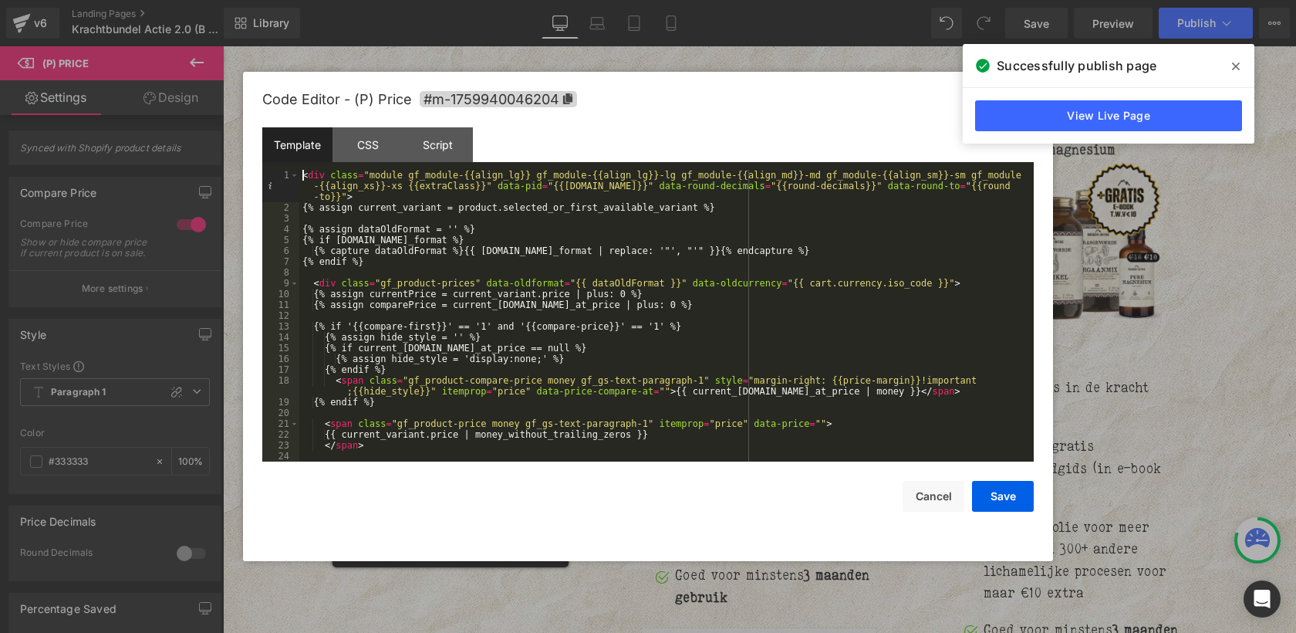
scroll to position [0, 0]
click at [1013, 483] on button "Save" at bounding box center [1003, 496] width 62 height 31
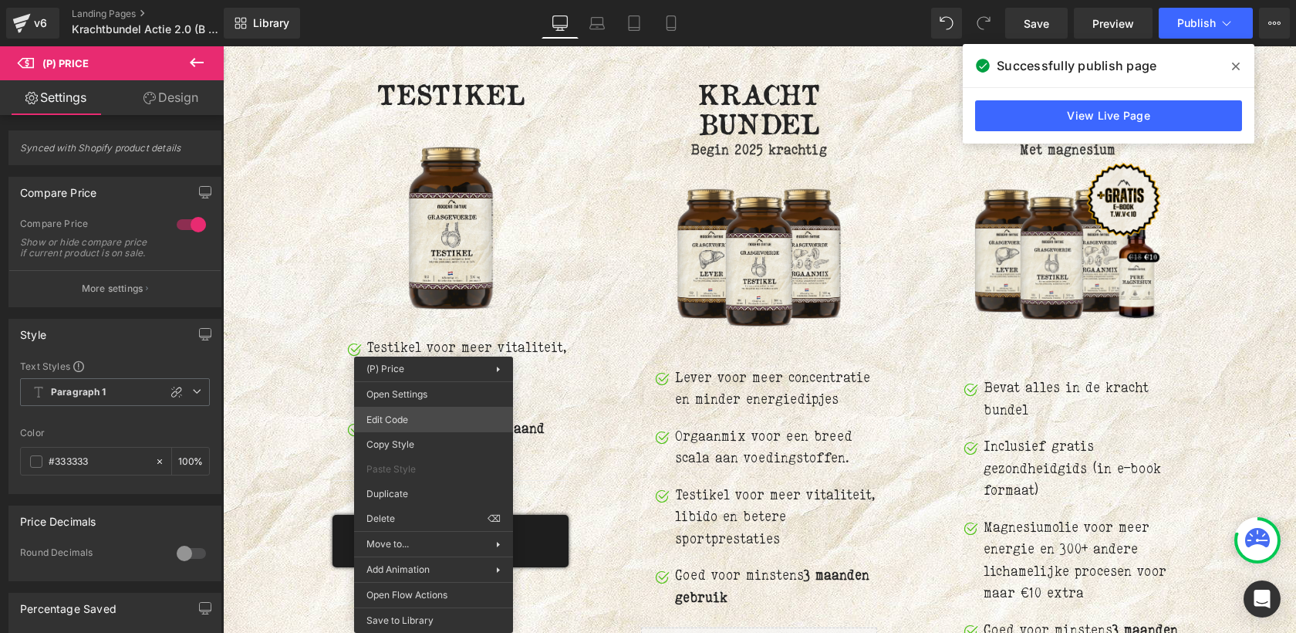
click at [435, 0] on div "(P) Price You are previewing how the will restyle your page. You can not edit E…" at bounding box center [648, 0] width 1296 height 0
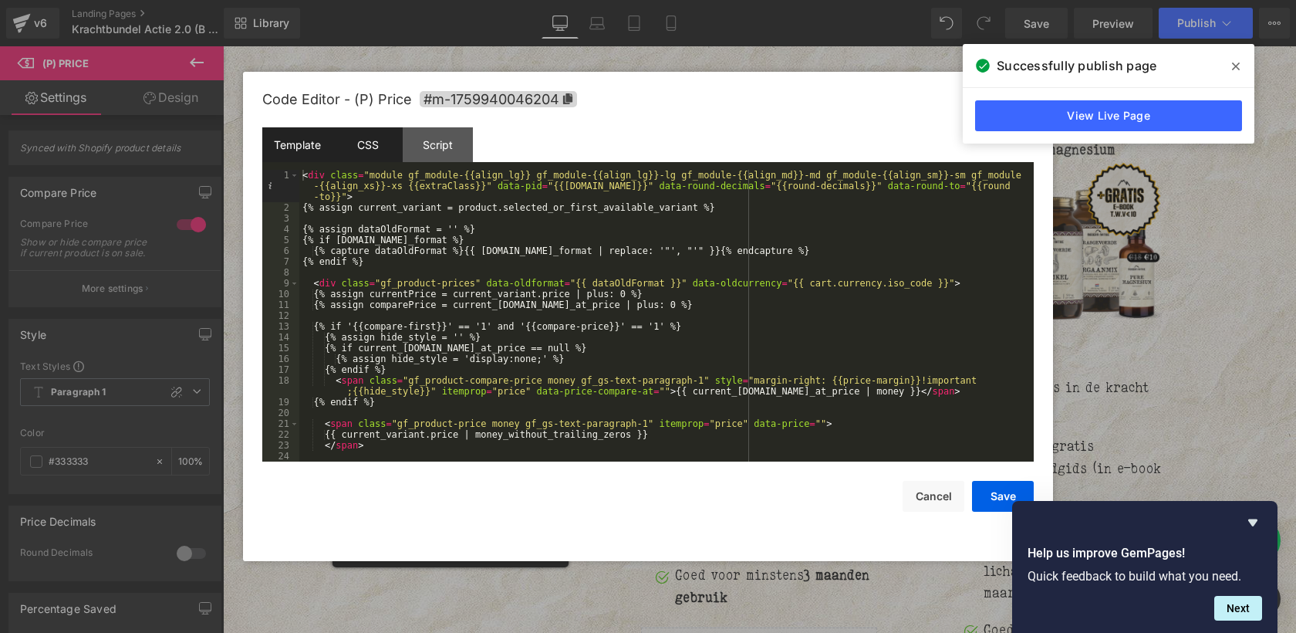
click at [374, 143] on div "CSS" at bounding box center [368, 144] width 70 height 35
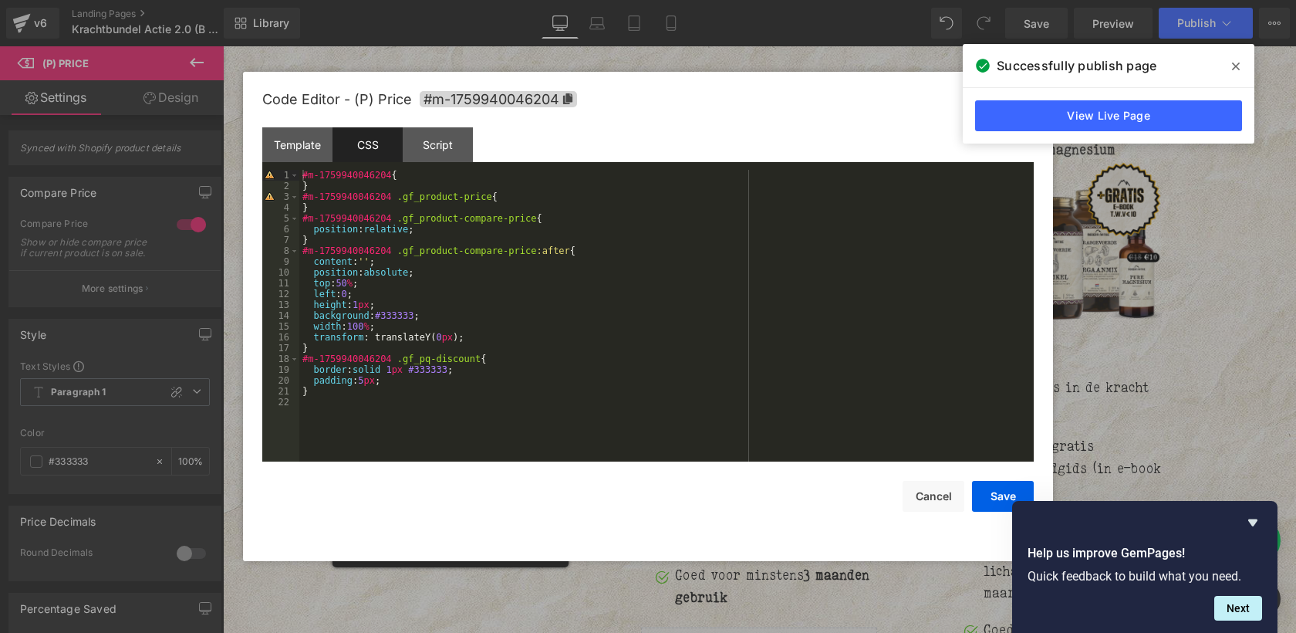
click at [304, 172] on div "#m-1759940046204 { } #m-1759940046204 .gf_product-price { } #m-1759940046204 .g…" at bounding box center [666, 326] width 735 height 313
paste textarea
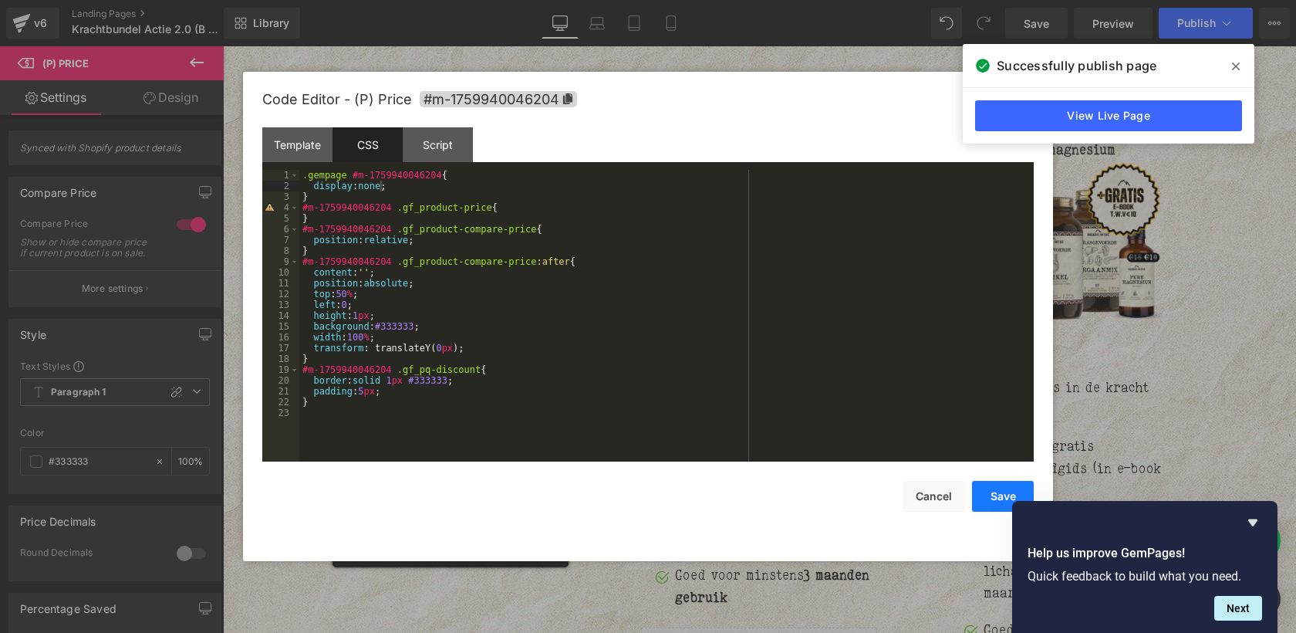
click at [995, 496] on button "Save" at bounding box center [1003, 496] width 62 height 31
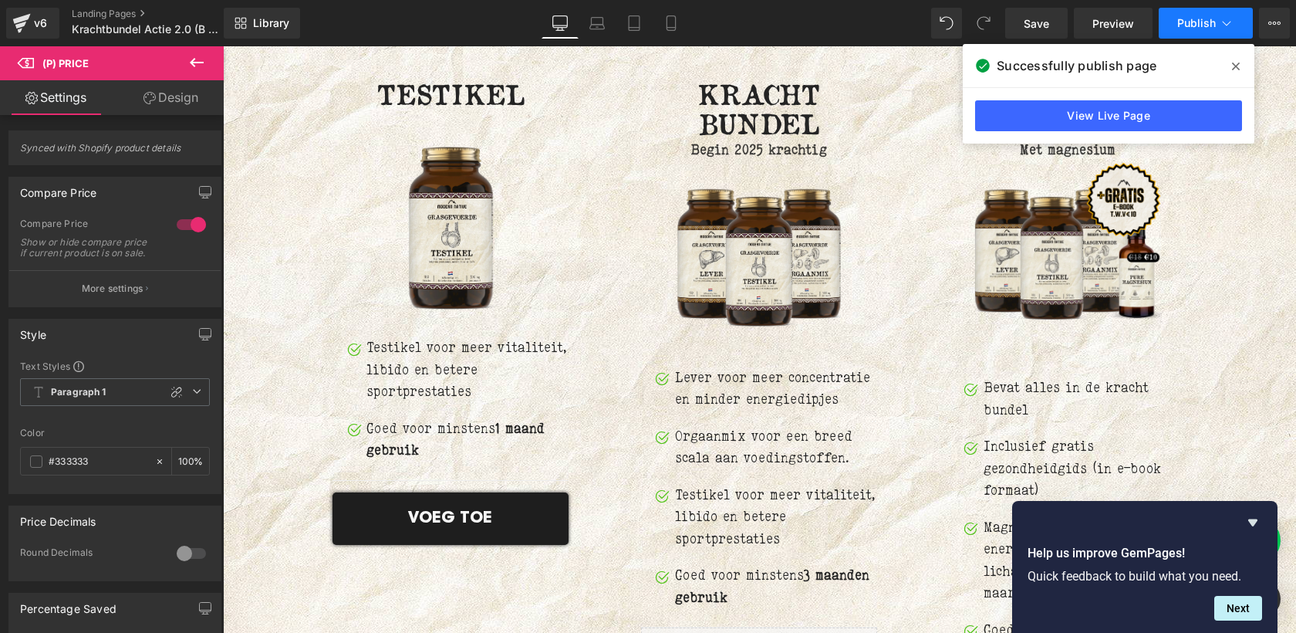
click at [1201, 26] on span "Publish" at bounding box center [1197, 23] width 39 height 12
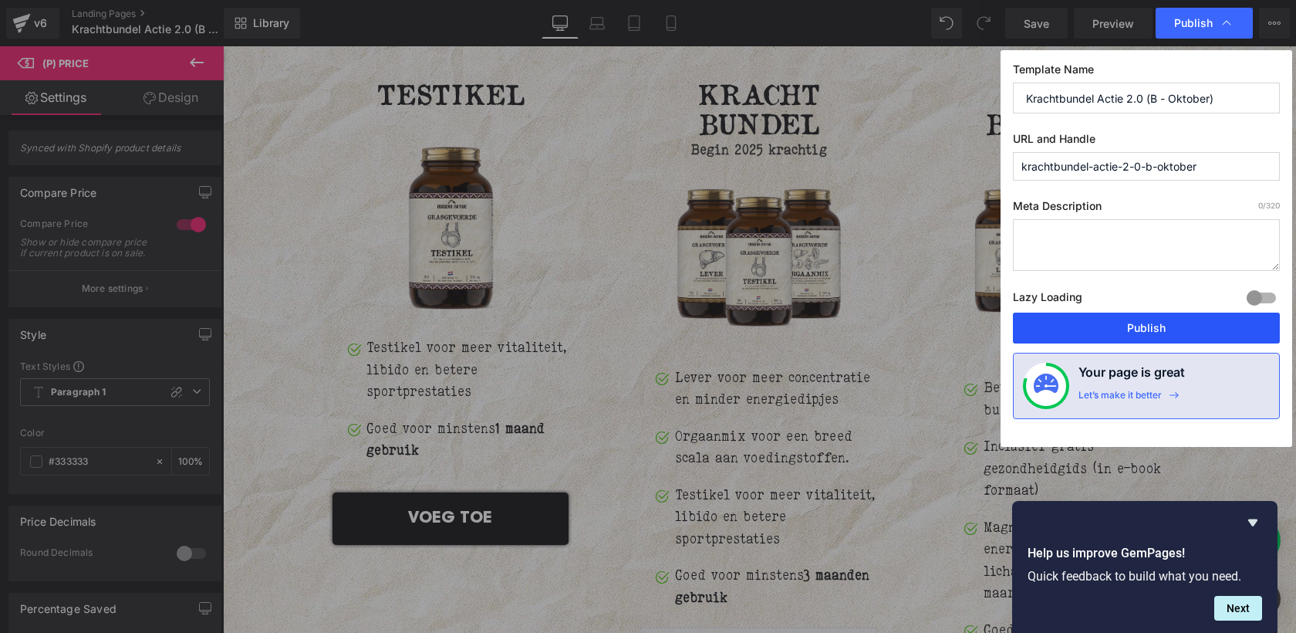
click at [1154, 335] on button "Publish" at bounding box center [1146, 328] width 267 height 31
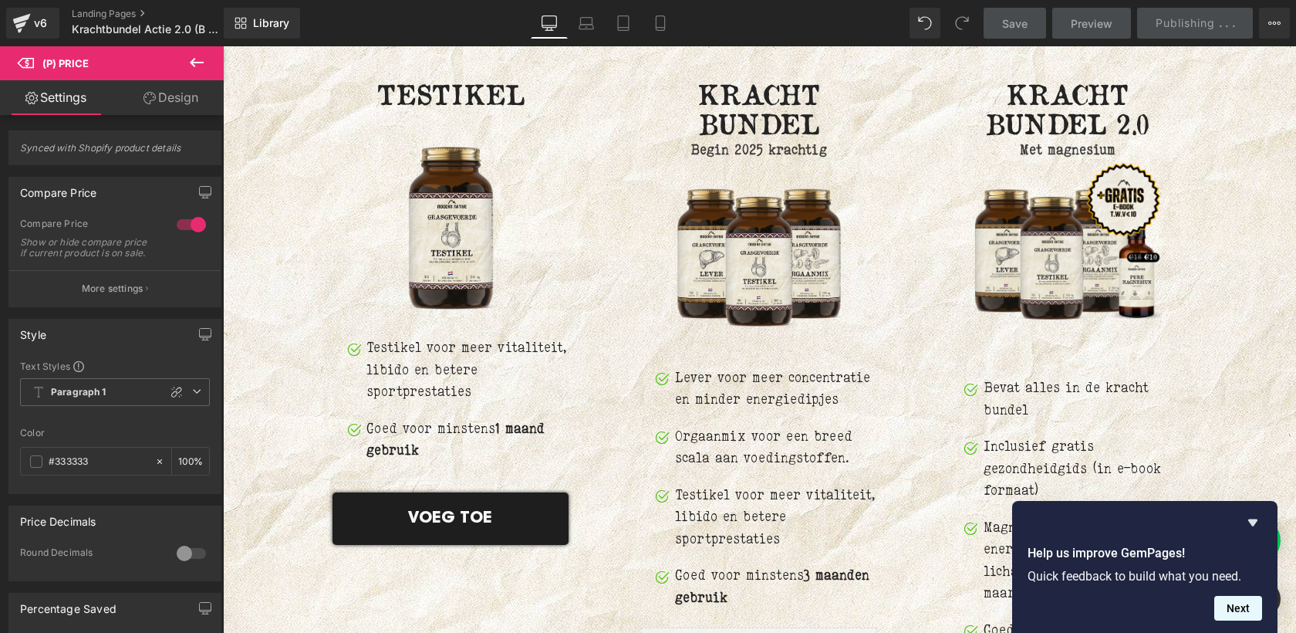
click at [1248, 609] on button "Next" at bounding box center [1239, 608] width 48 height 25
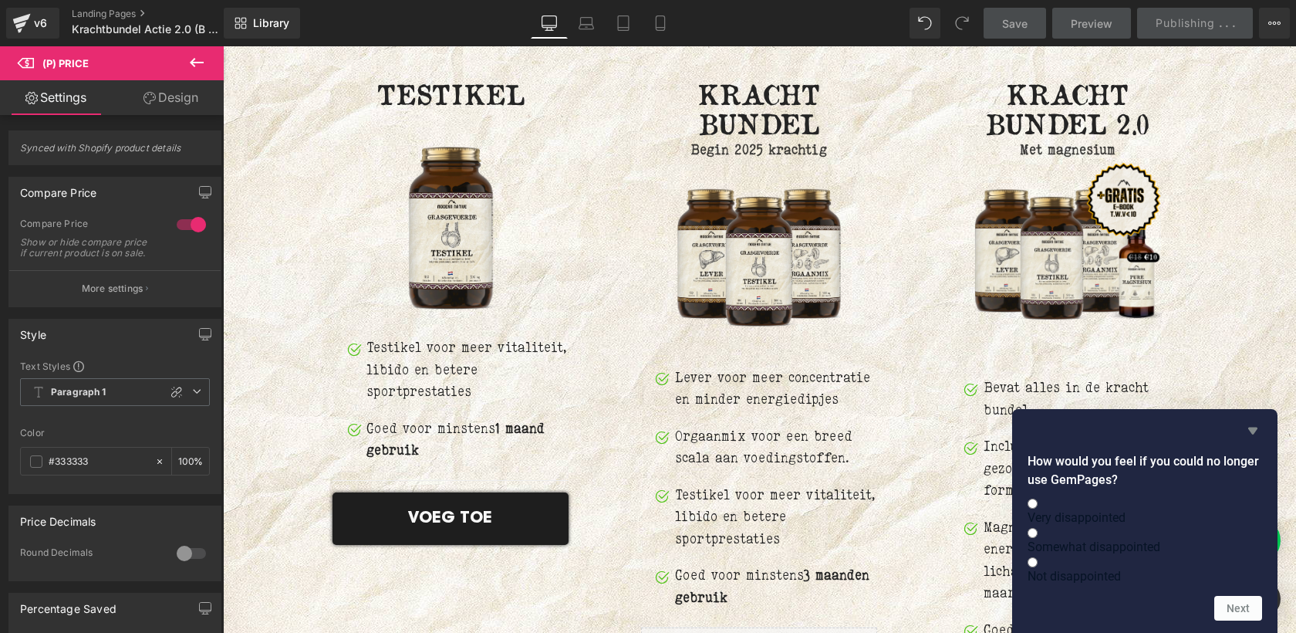
click at [1255, 421] on icon "Hide survey" at bounding box center [1253, 430] width 19 height 19
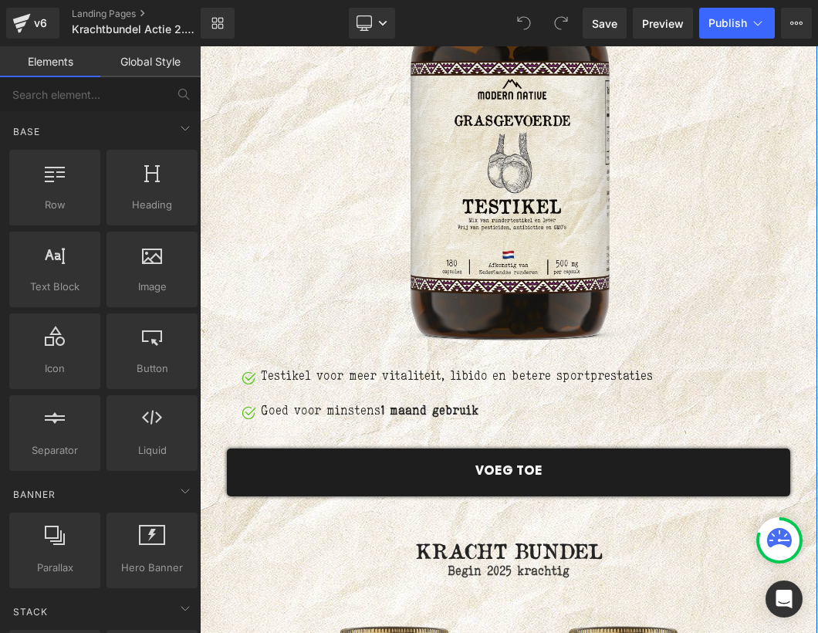
scroll to position [6123, 0]
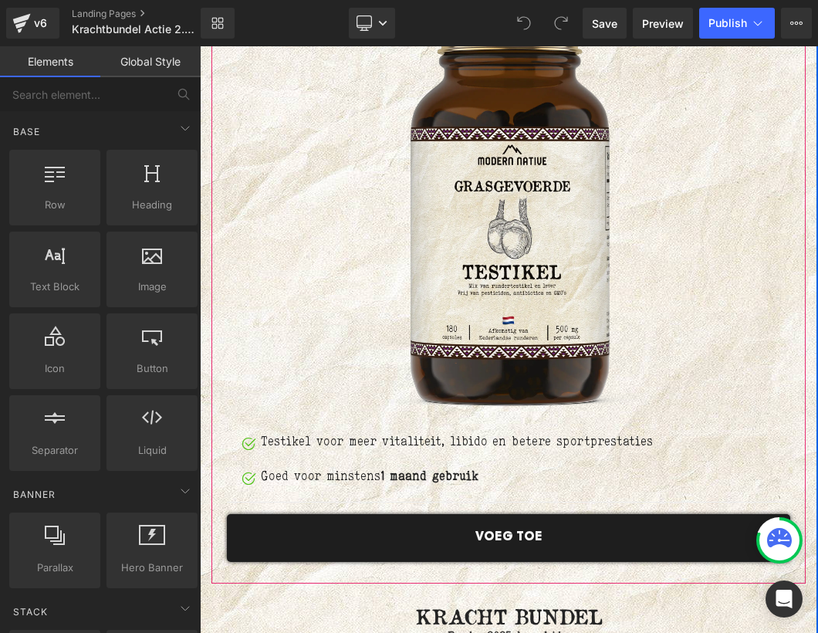
click at [200, 46] on span "(P) Price" at bounding box center [200, 46] width 0 height 0
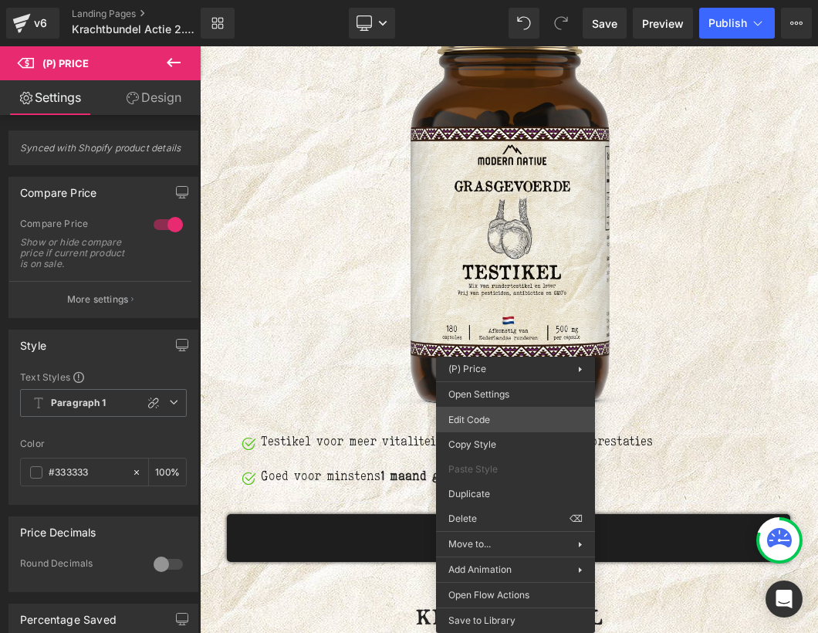
click at [491, 0] on div "(P) Price You are previewing how the will restyle your page. You can not edit E…" at bounding box center [409, 0] width 818 height 0
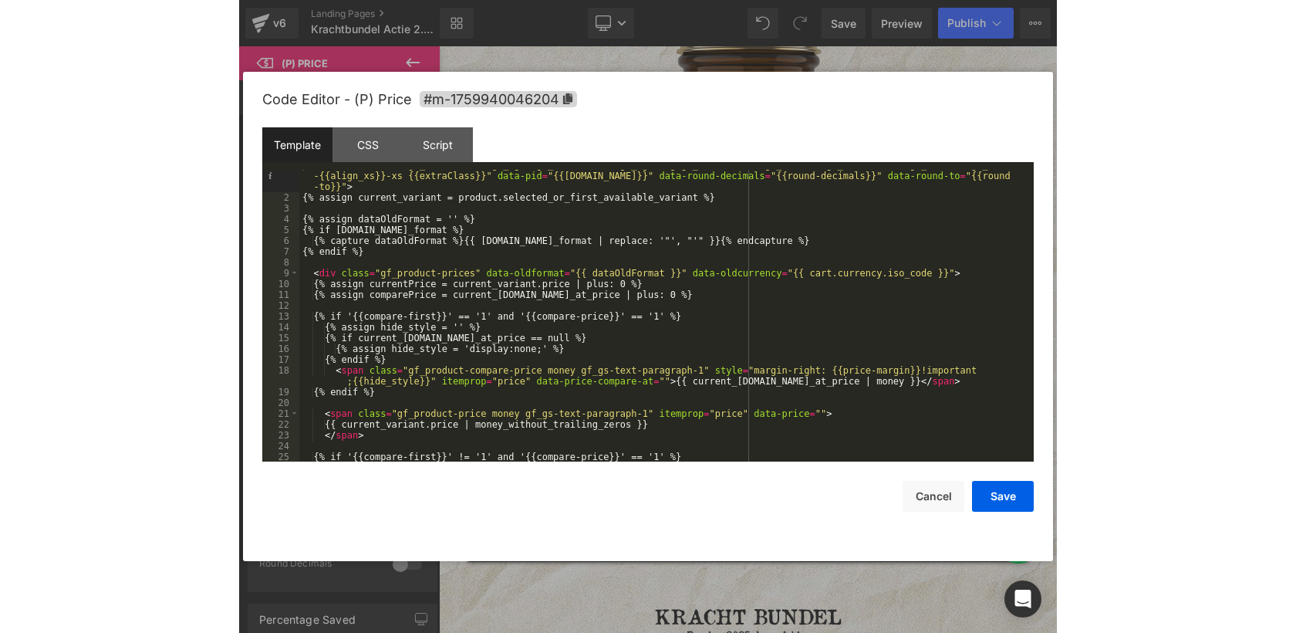
scroll to position [12, 0]
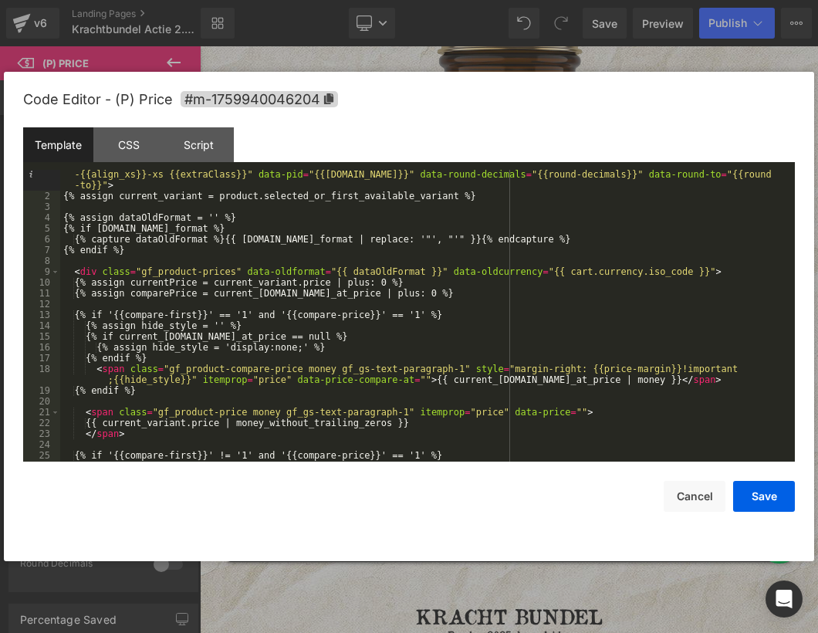
click at [406, 422] on div "< div class = "module gf_module-{{align_lg}} gf_module-{{align_lg}}-lg gf_modul…" at bounding box center [424, 325] width 728 height 335
click at [679, 377] on div "< div class = "module gf_module-{{align_lg}} gf_module-{{align_lg}}-lg gf_modul…" at bounding box center [424, 325] width 728 height 335
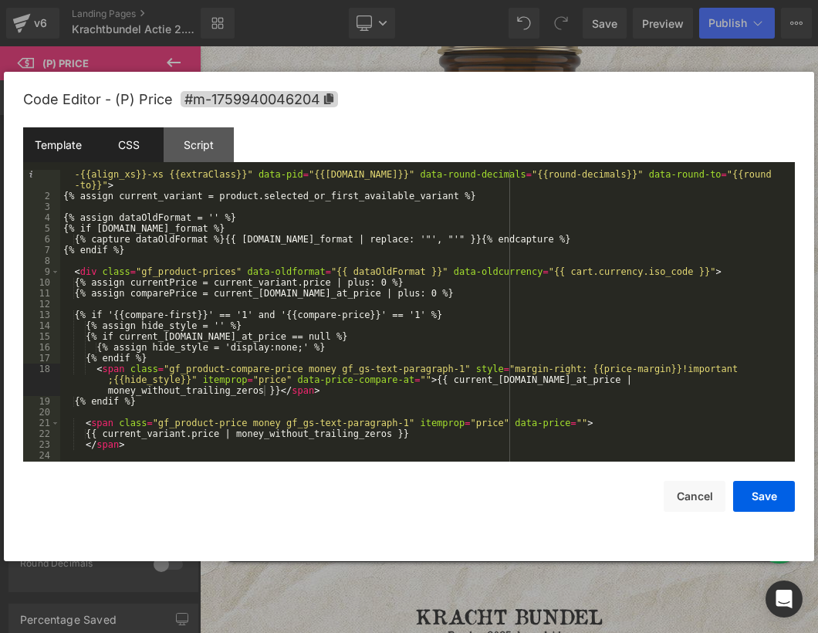
click at [117, 148] on div "CSS" at bounding box center [128, 144] width 70 height 35
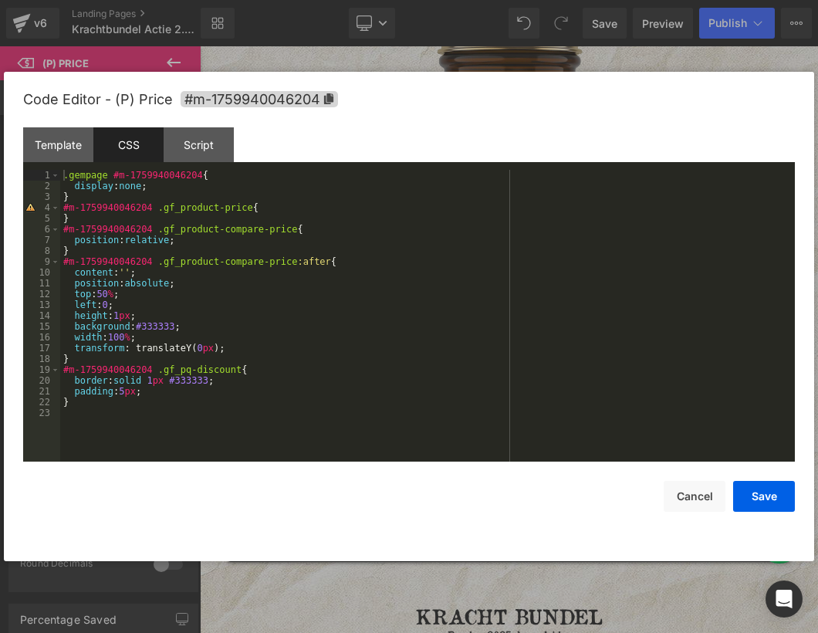
click at [106, 177] on div ".gempage #m-1759940046204 { display : none ; } #m-1759940046204 .gf_product-pri…" at bounding box center [427, 326] width 735 height 313
click at [762, 501] on button "Save" at bounding box center [764, 496] width 62 height 31
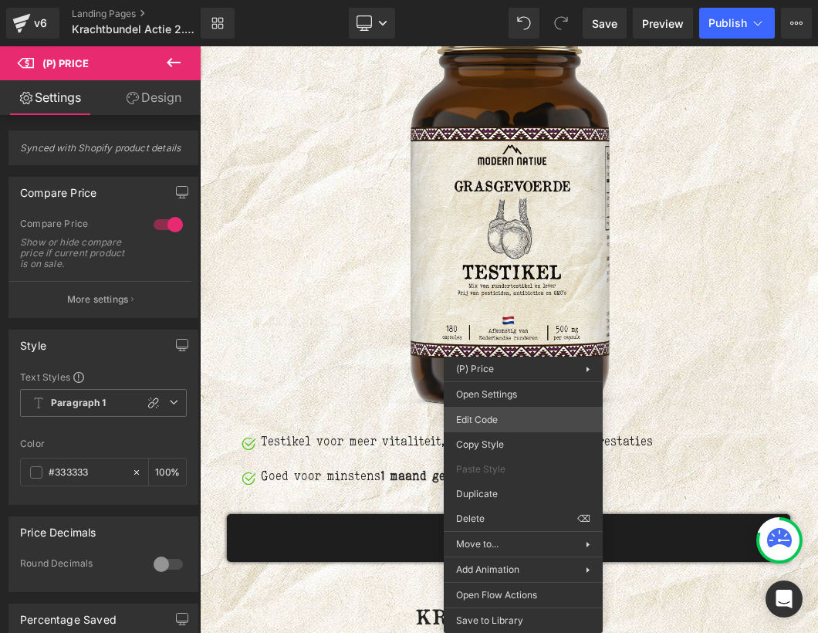
click at [507, 0] on div "(P) Price You are previewing how the will restyle your page. You can not edit E…" at bounding box center [409, 0] width 818 height 0
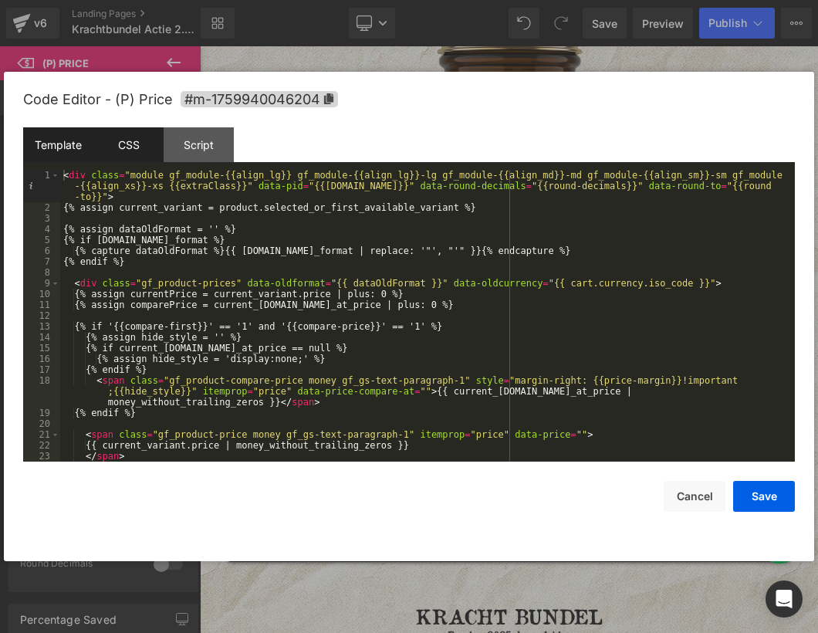
click at [127, 142] on div "CSS" at bounding box center [128, 144] width 70 height 35
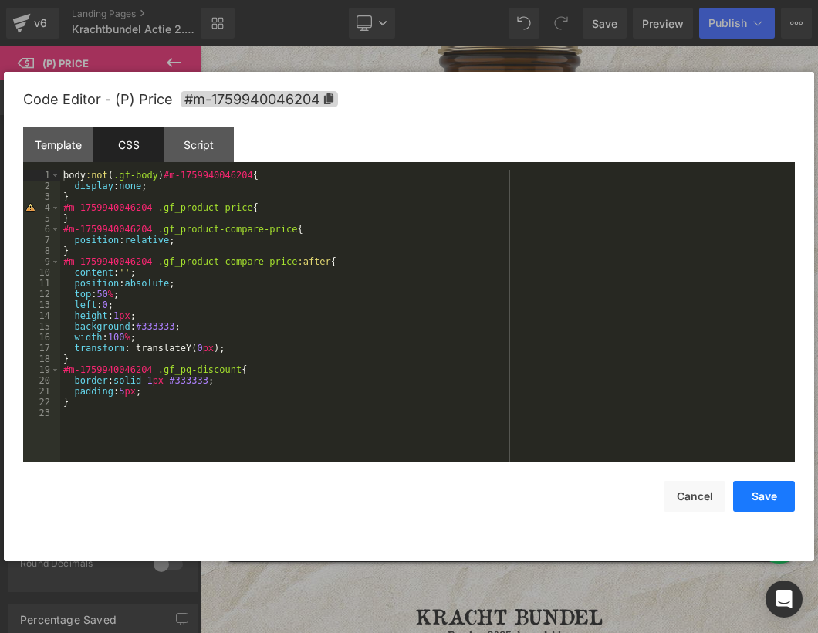
click at [778, 491] on button "Save" at bounding box center [764, 496] width 62 height 31
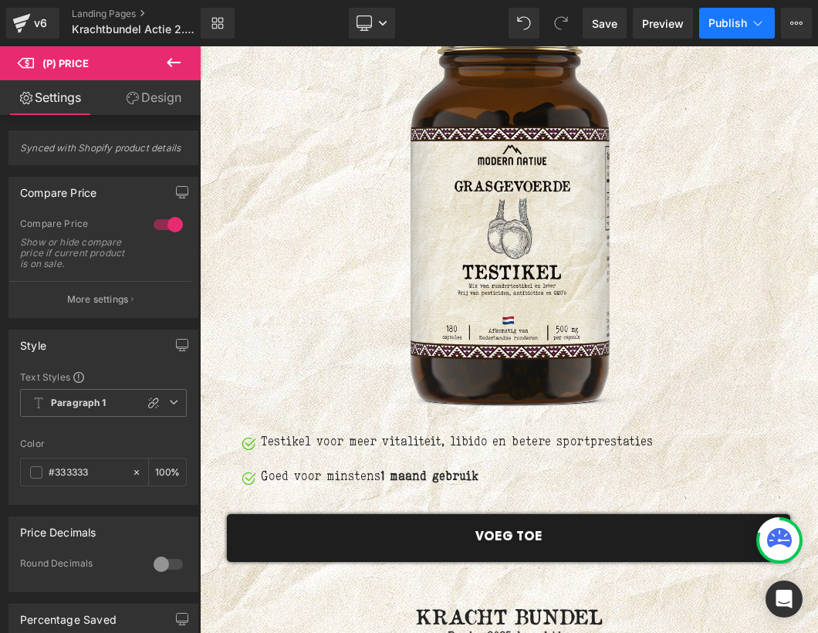
click at [753, 29] on icon at bounding box center [757, 22] width 15 height 15
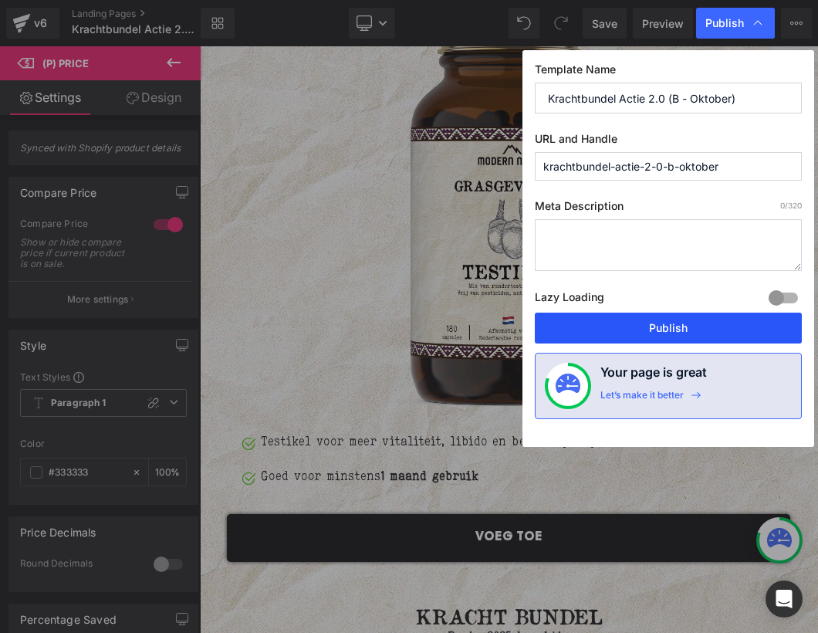
click at [698, 339] on button "Publish" at bounding box center [668, 328] width 267 height 31
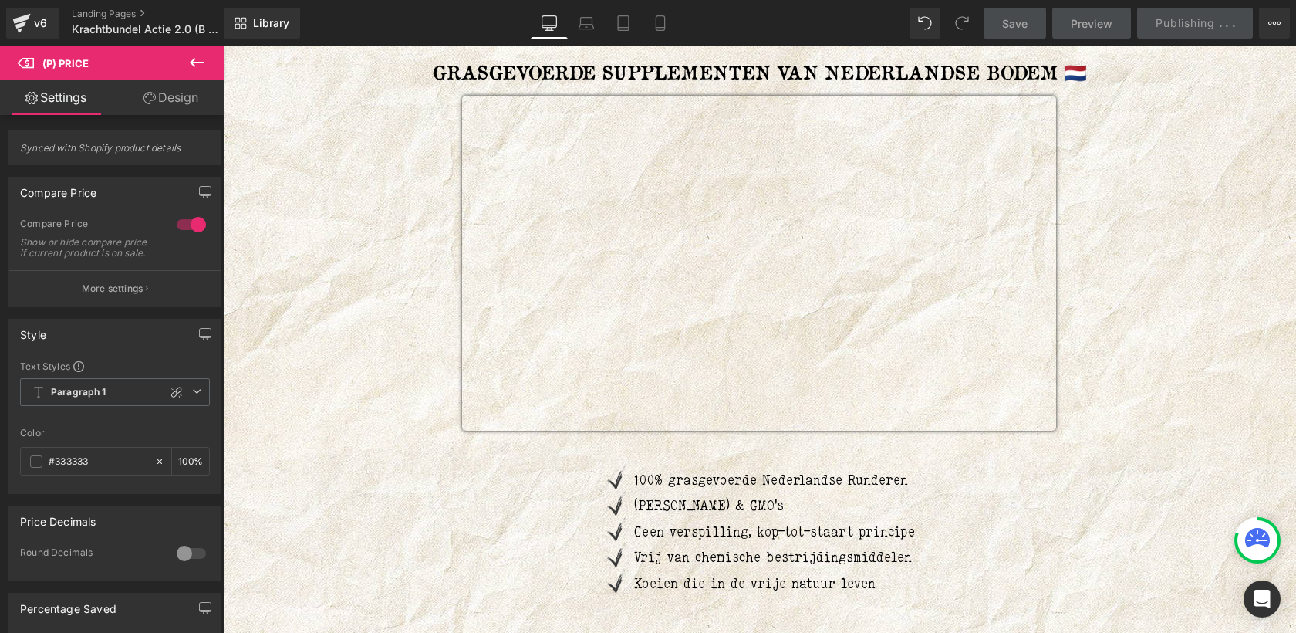
scroll to position [6390, 0]
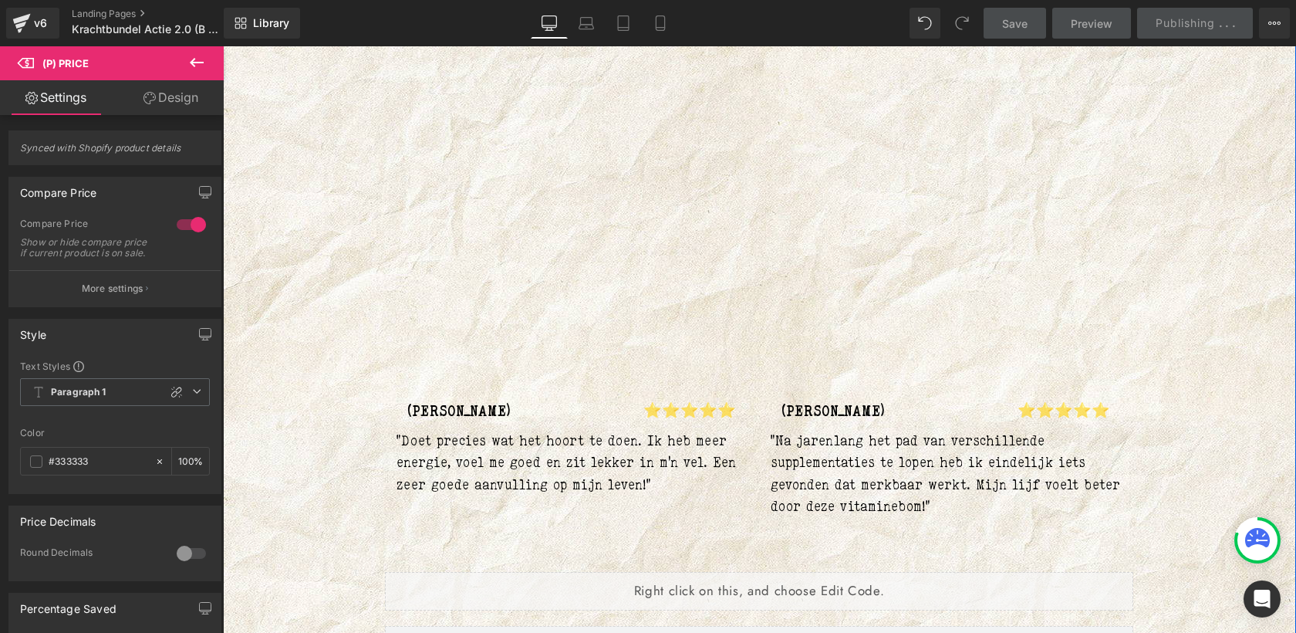
scroll to position [5246, 0]
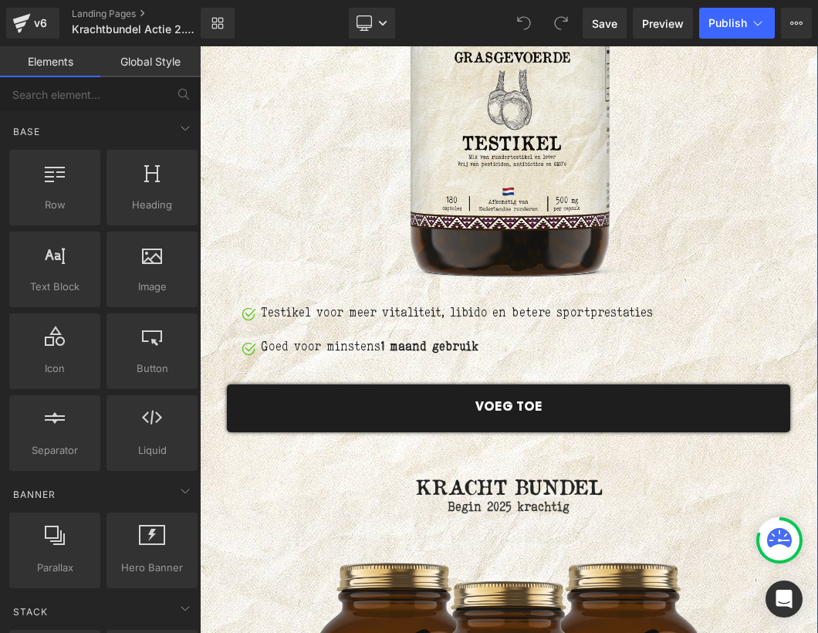
scroll to position [6339, 0]
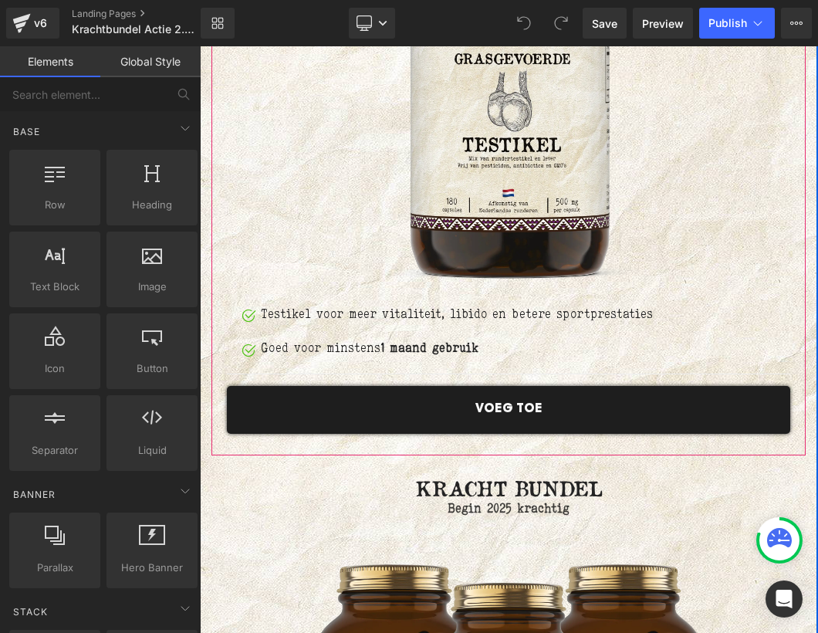
click at [200, 46] on span "(P) Price" at bounding box center [200, 46] width 0 height 0
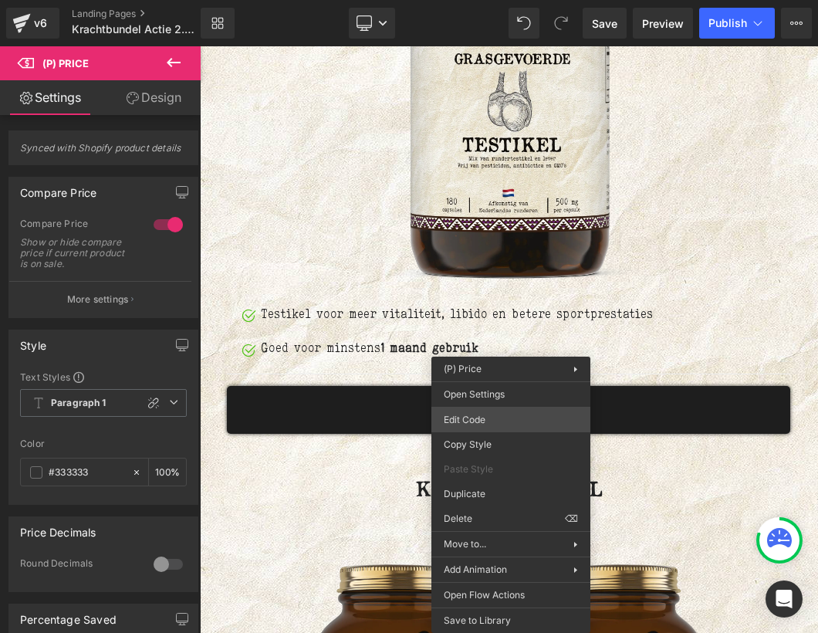
click at [492, 0] on div "(P) Price You are previewing how the will restyle your page. You can not edit E…" at bounding box center [409, 0] width 818 height 0
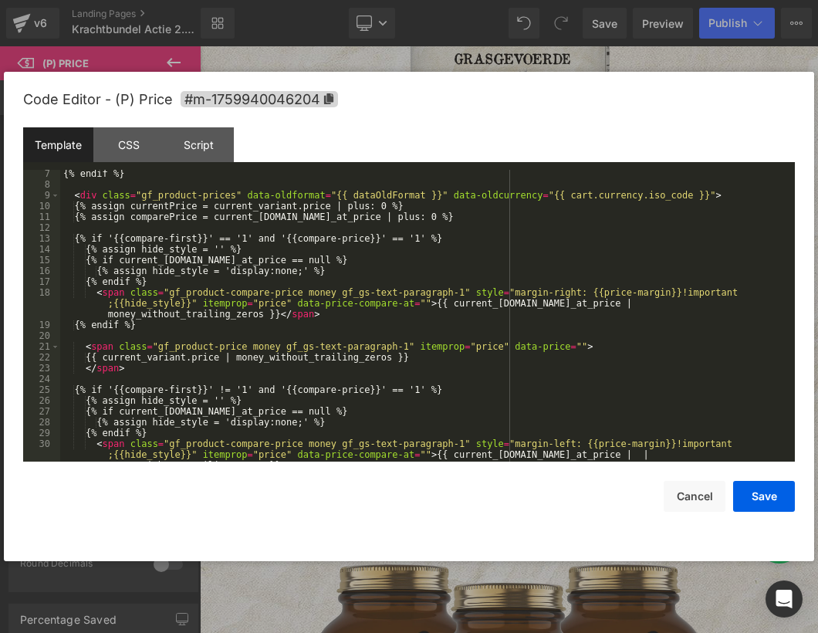
scroll to position [88, 0]
click at [405, 357] on div "{% endif %} < div class = "gf_product-prices" data-oldformat = "{{ dataOldForma…" at bounding box center [424, 335] width 728 height 335
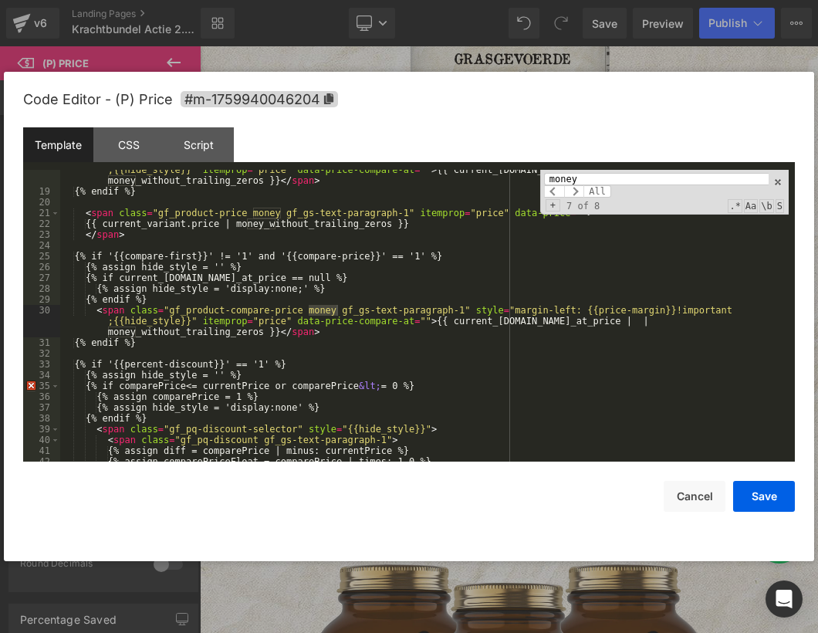
scroll to position [221, 0]
type input "m"
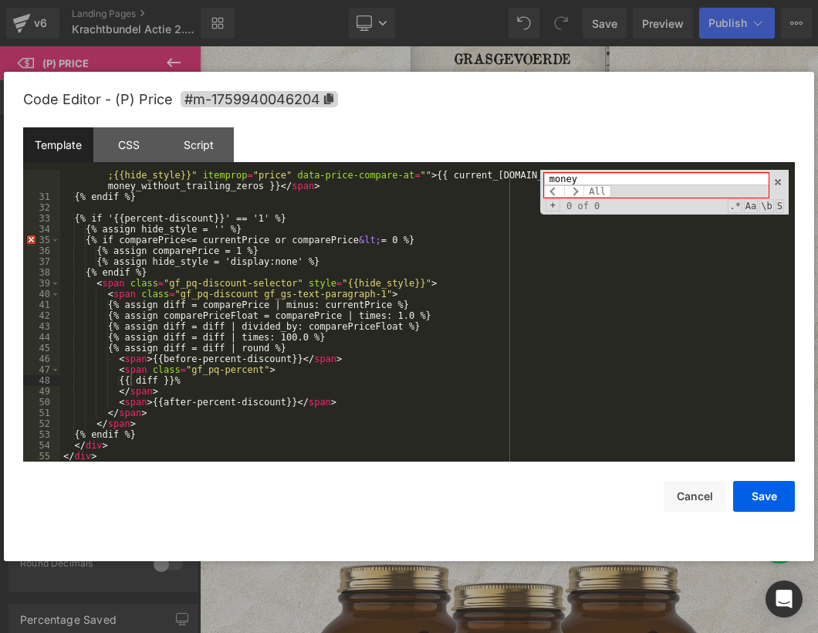
scroll to position [0, 0]
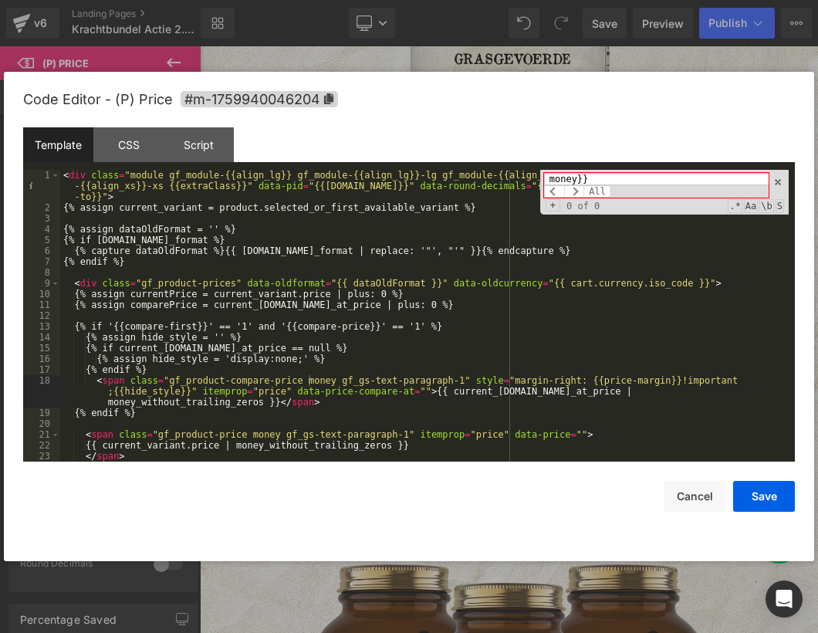
type input "money }}"
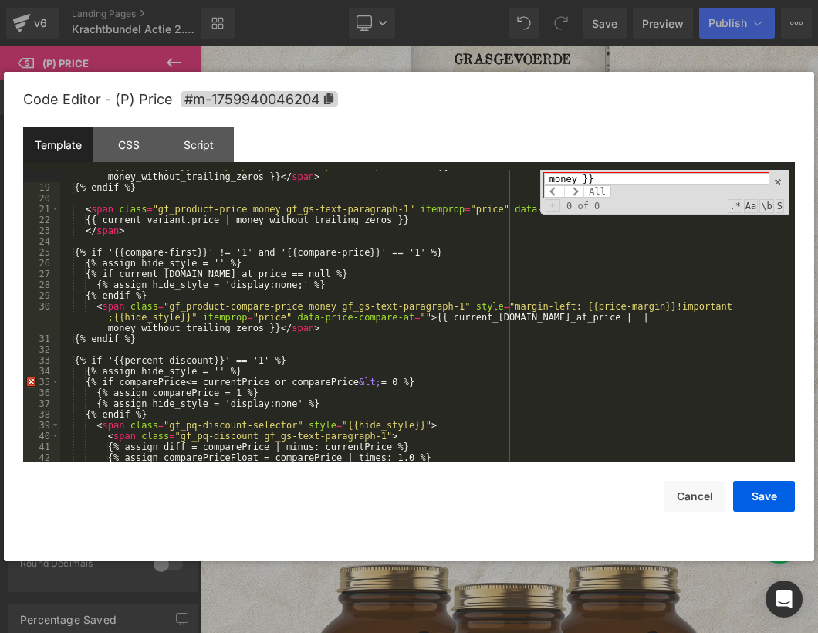
scroll to position [225, 0]
